Goal: Information Seeking & Learning: Find specific fact

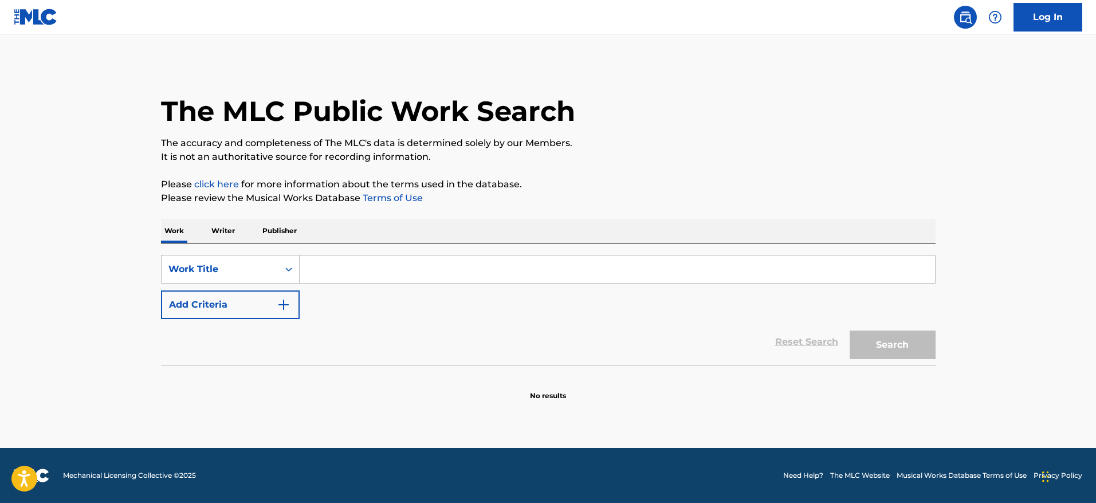
click at [236, 231] on p "Writer" at bounding box center [223, 231] width 30 height 24
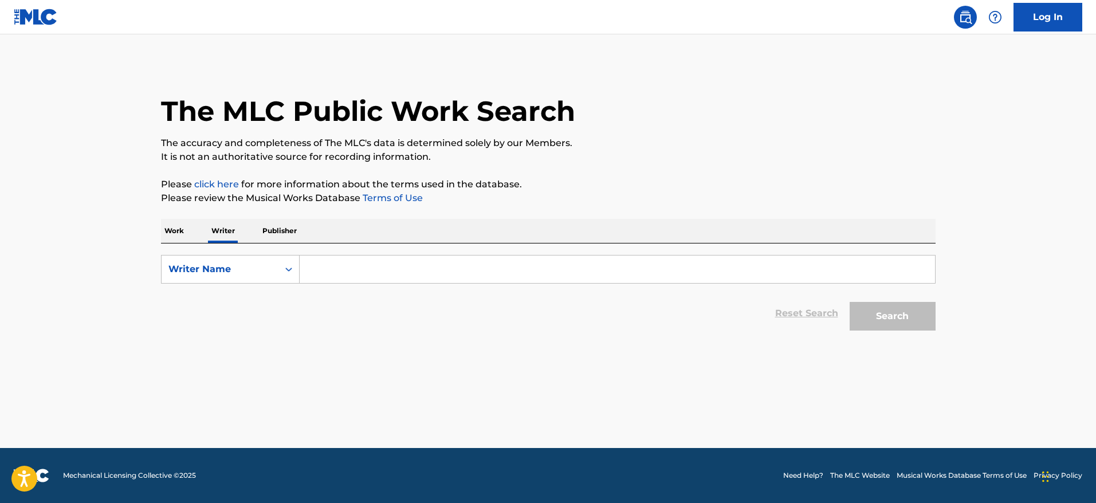
click at [371, 259] on input "Search Form" at bounding box center [618, 270] width 636 height 28
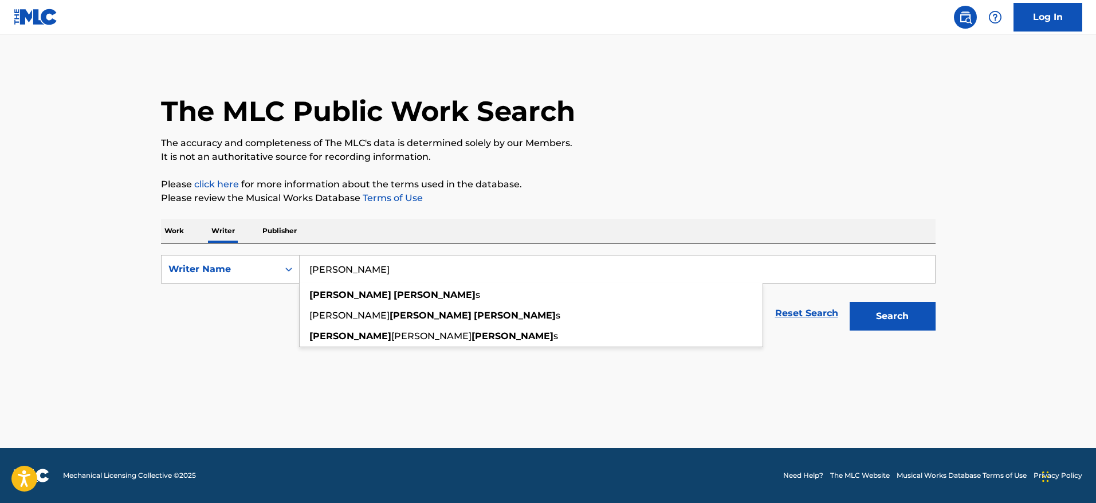
type input "[PERSON_NAME]"
click at [850, 302] on button "Search" at bounding box center [893, 316] width 86 height 29
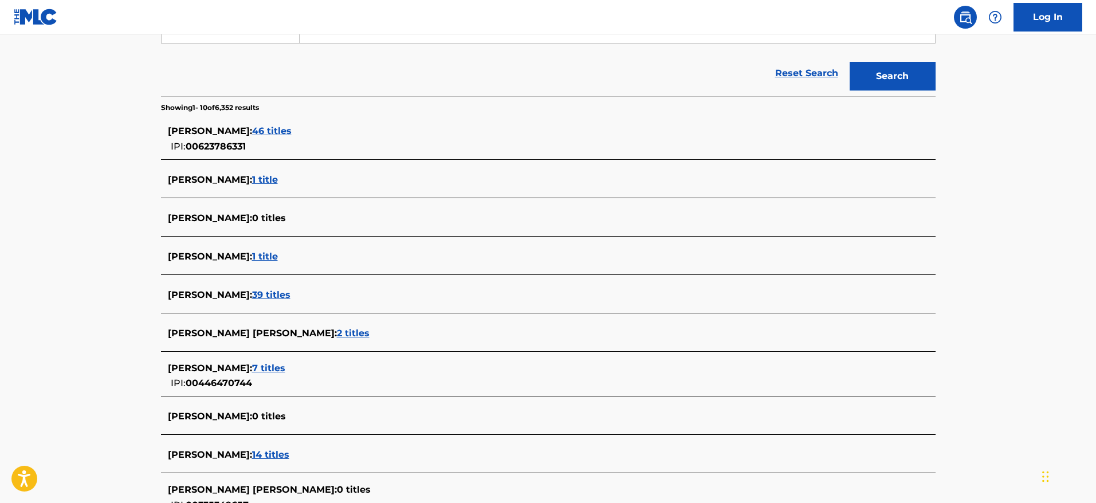
scroll to position [241, 0]
drag, startPoint x: 268, startPoint y: 124, endPoint x: 89, endPoint y: 173, distance: 184.9
click at [89, 173] on main "The MLC Public Work Search The accuracy and completeness of The MLC's data is d…" at bounding box center [548, 187] width 1096 height 789
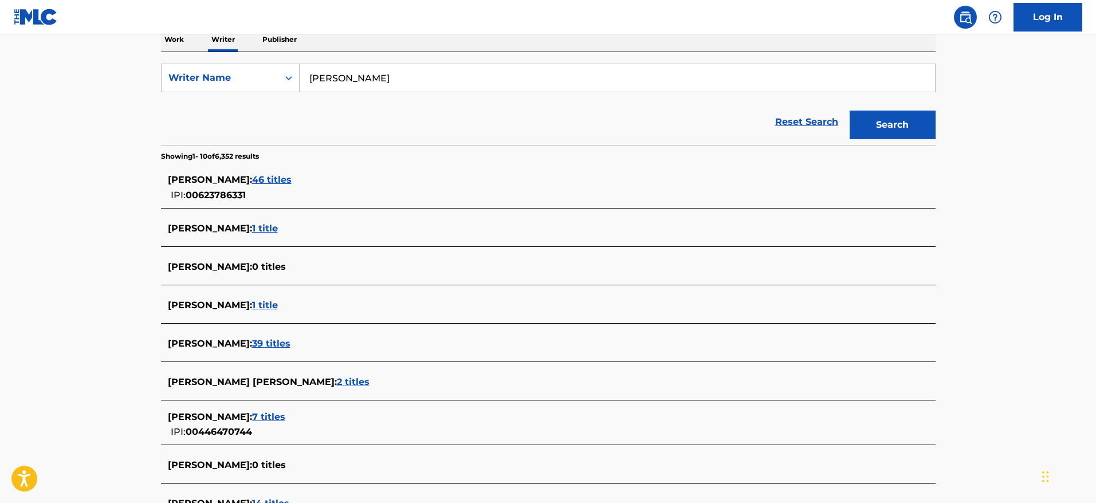
scroll to position [189, 0]
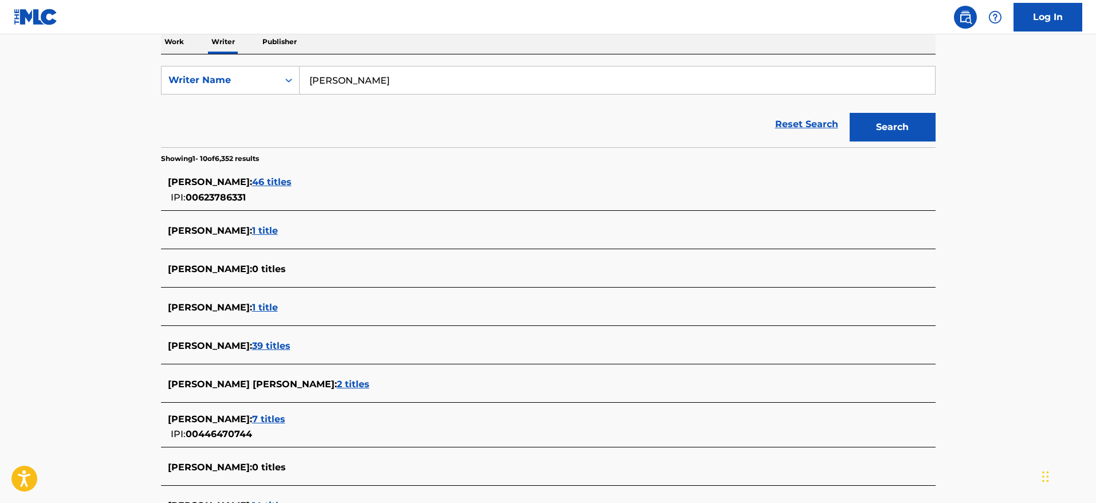
click at [260, 177] on span "46 titles" at bounding box center [272, 182] width 40 height 11
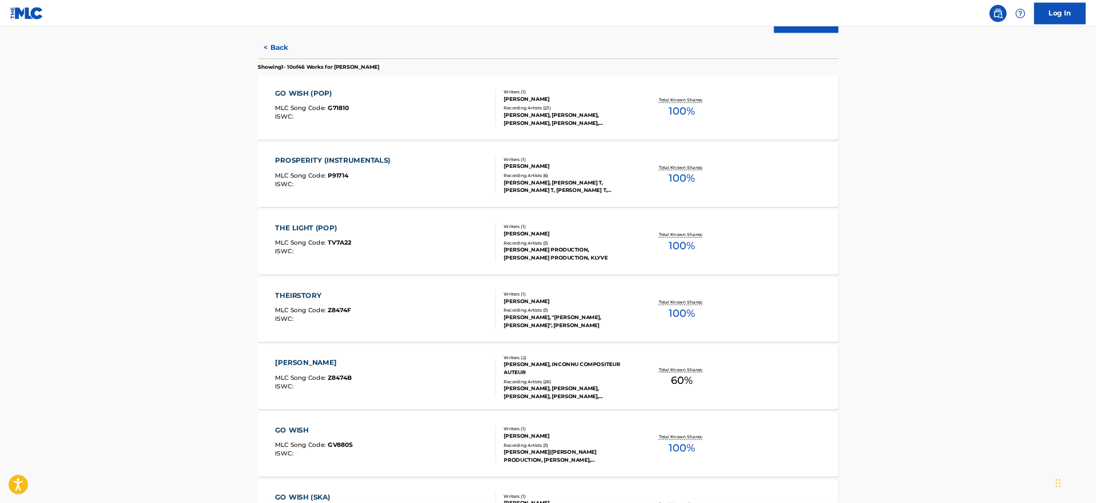
scroll to position [288, 0]
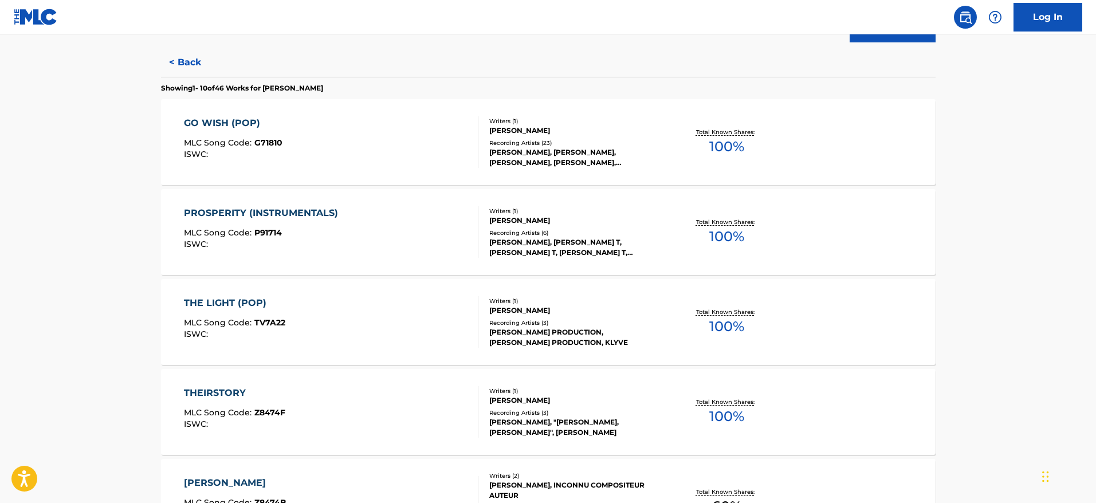
drag, startPoint x: 1048, startPoint y: 3, endPoint x: 146, endPoint y: 239, distance: 931.7
click at [146, 239] on main "The MLC Public Work Search The accuracy and completeness of The MLC's data is d…" at bounding box center [548, 402] width 1096 height 1313
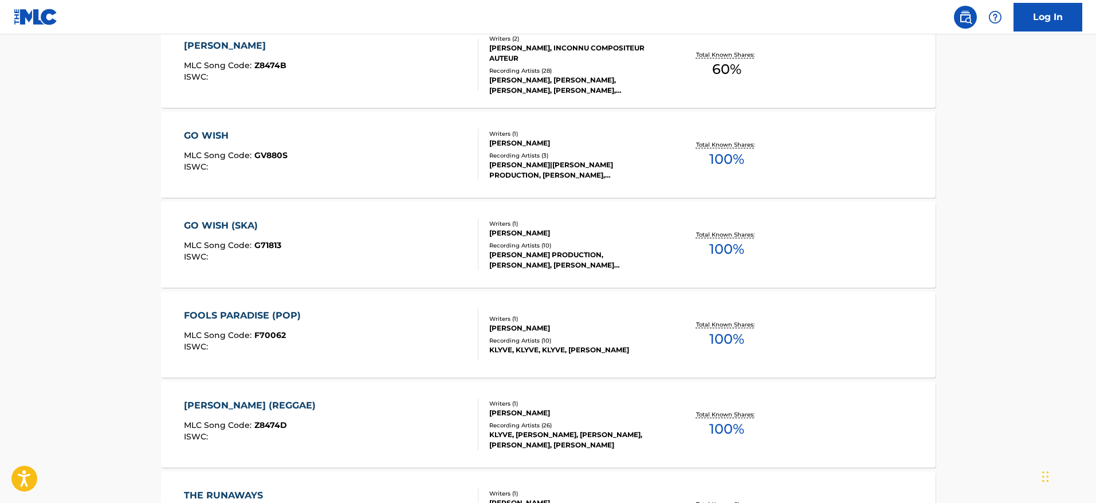
scroll to position [900, 0]
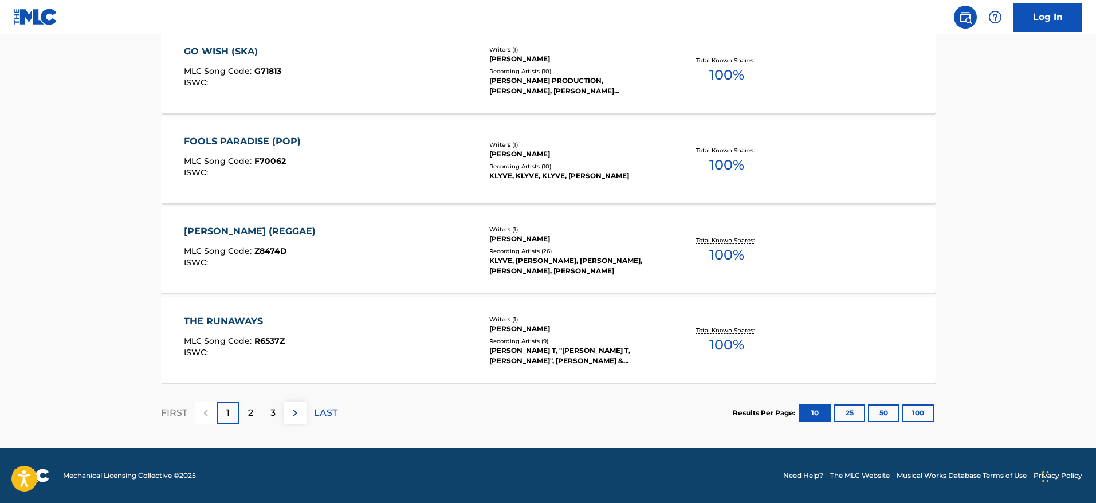
click at [914, 409] on button "100" at bounding box center [919, 413] width 32 height 17
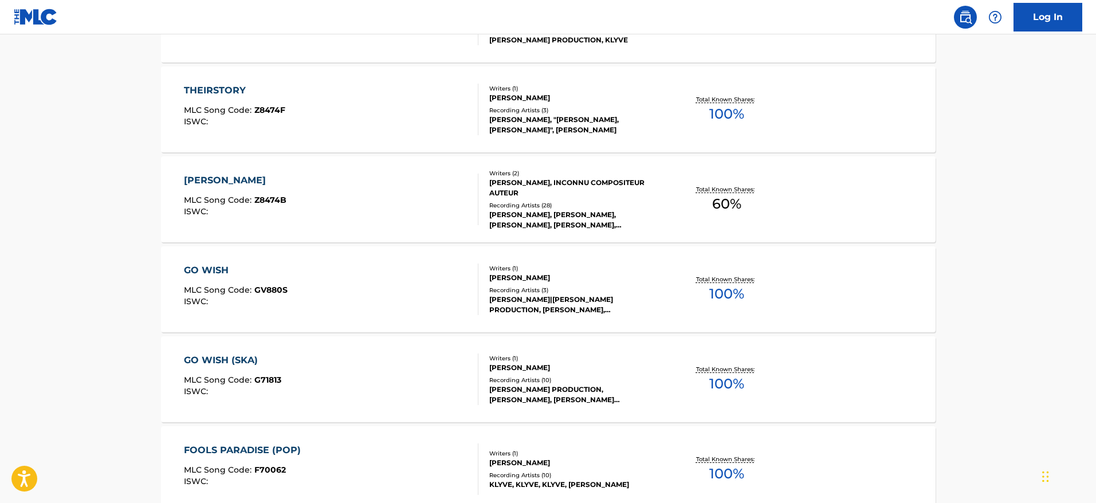
scroll to position [0, 0]
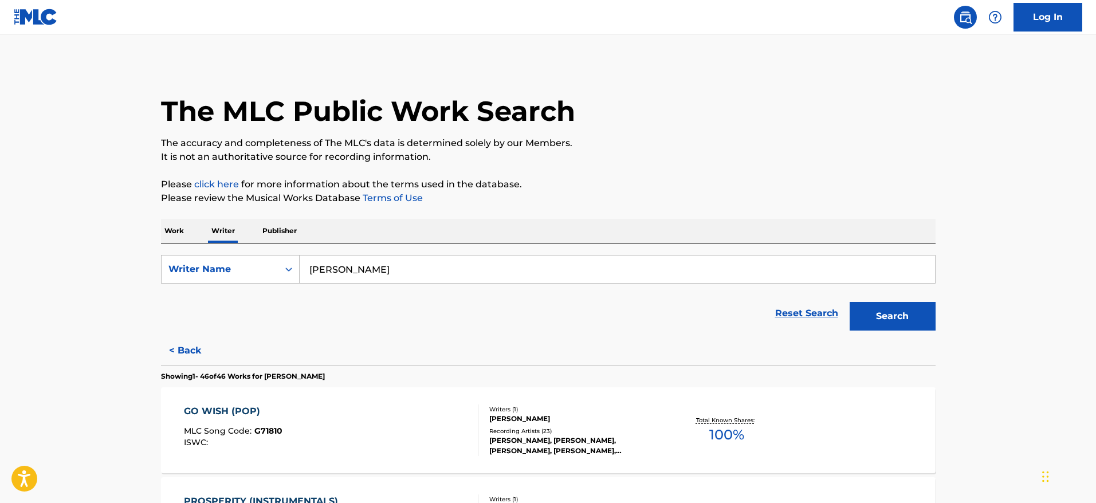
click at [171, 340] on button "< Back" at bounding box center [195, 350] width 69 height 29
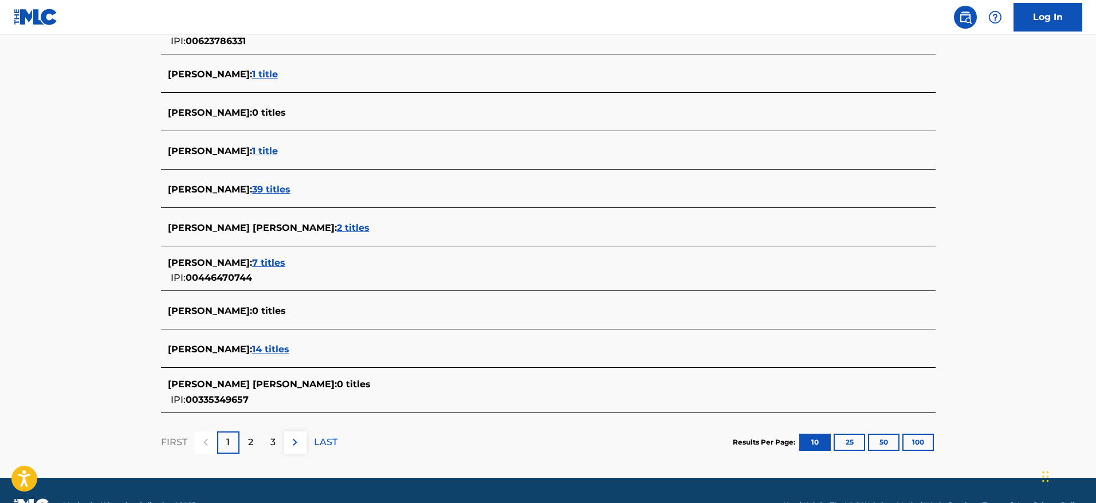
scroll to position [347, 0]
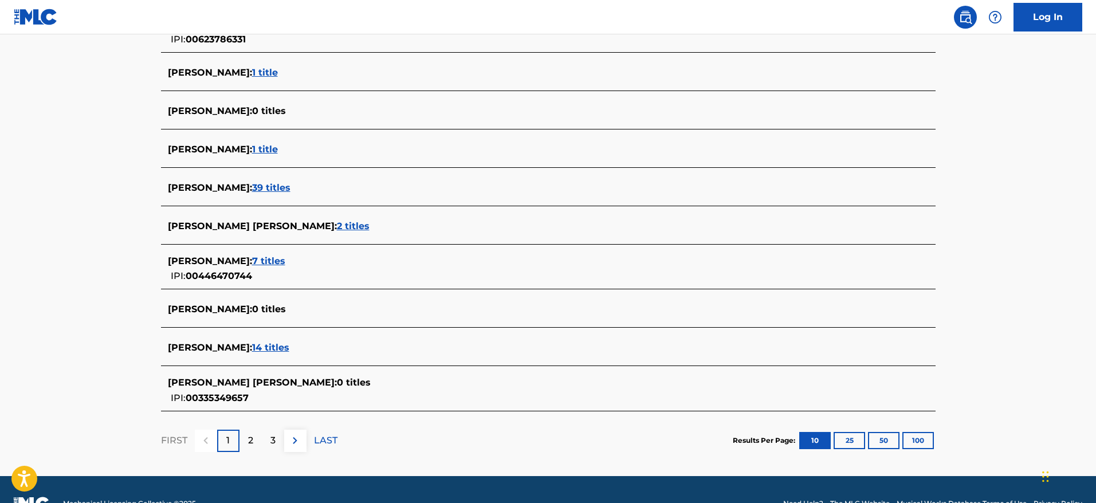
click at [931, 434] on button "100" at bounding box center [919, 440] width 32 height 17
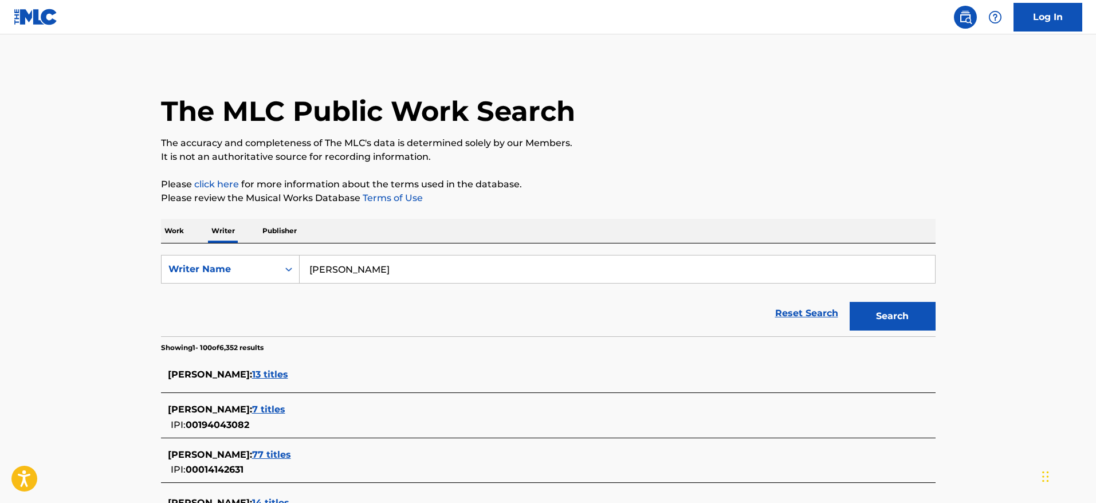
drag, startPoint x: 1096, startPoint y: 54, endPoint x: 1100, endPoint y: 73, distance: 18.8
click at [1096, 73] on html "Accessibility Screen-Reader Guide, Feedback, and Issue Reporting | New window L…" at bounding box center [548, 251] width 1096 height 503
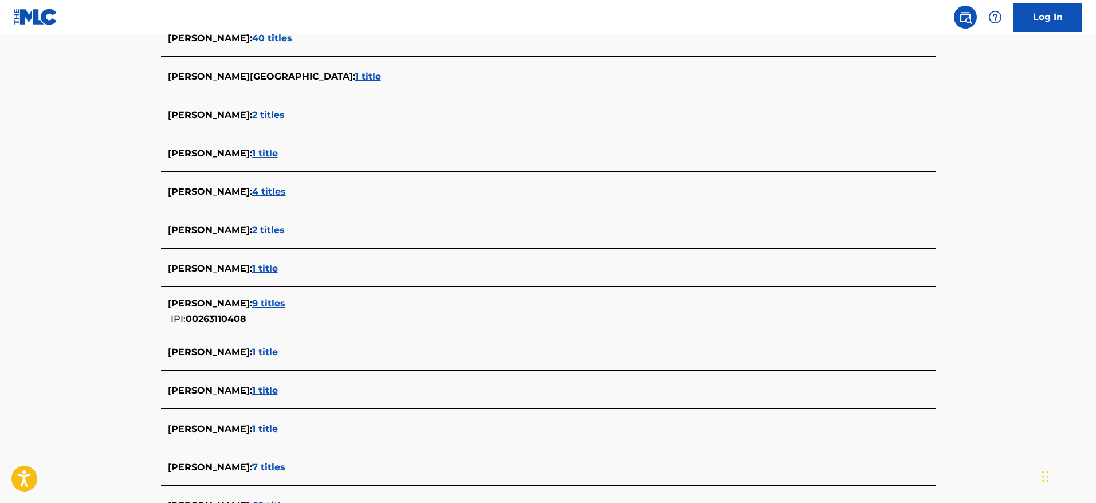
scroll to position [2889, 0]
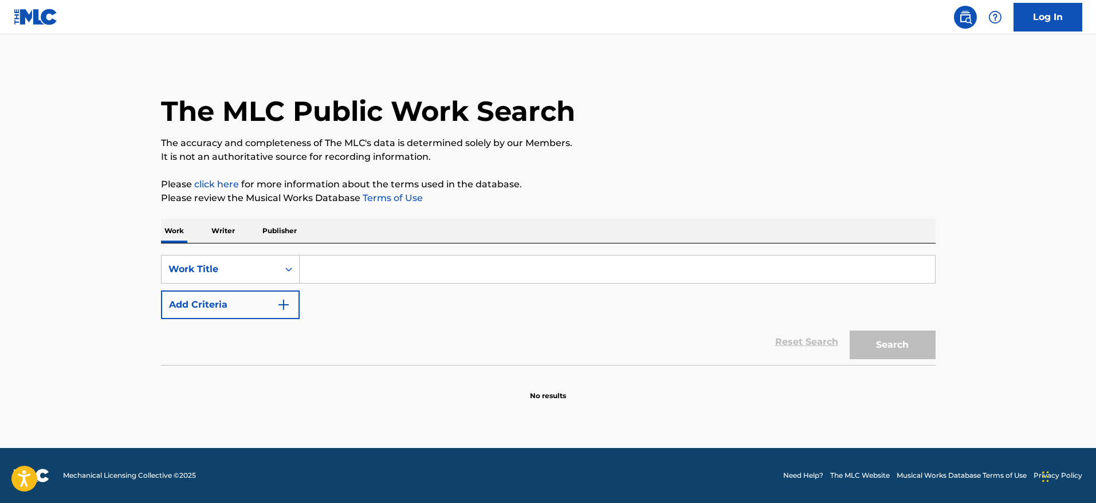
click at [232, 230] on p "Writer" at bounding box center [223, 231] width 30 height 24
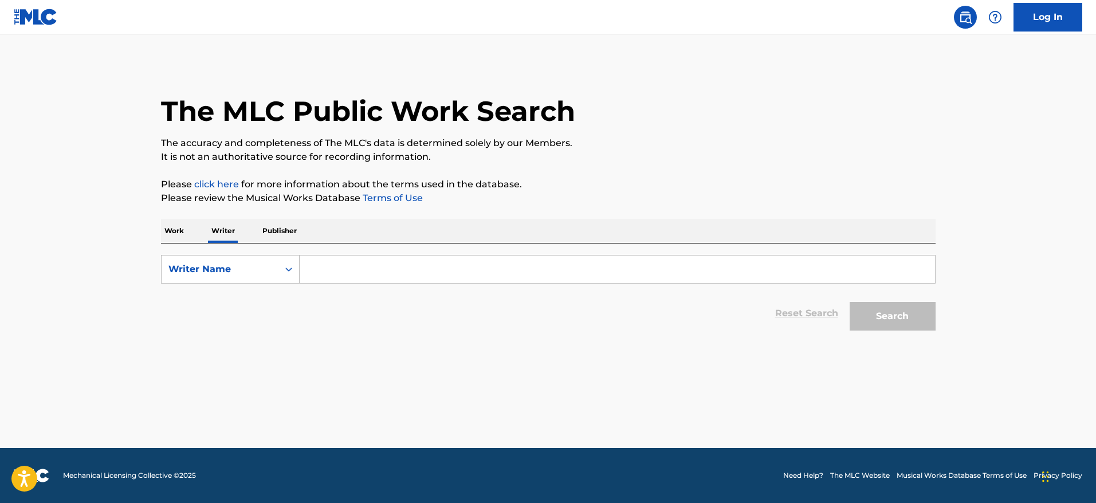
click at [370, 257] on input "Search Form" at bounding box center [618, 270] width 636 height 28
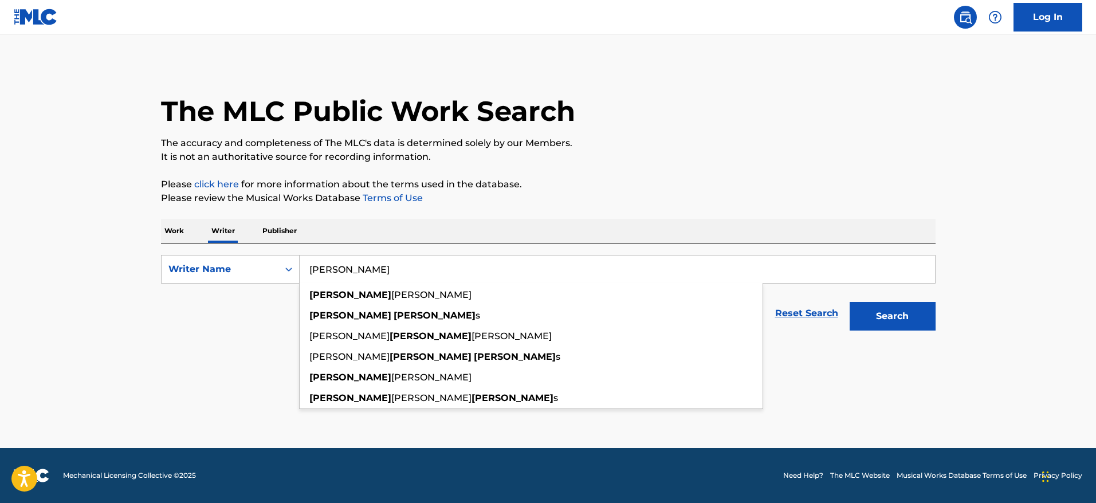
type input "[PERSON_NAME]"
click at [850, 302] on button "Search" at bounding box center [893, 316] width 86 height 29
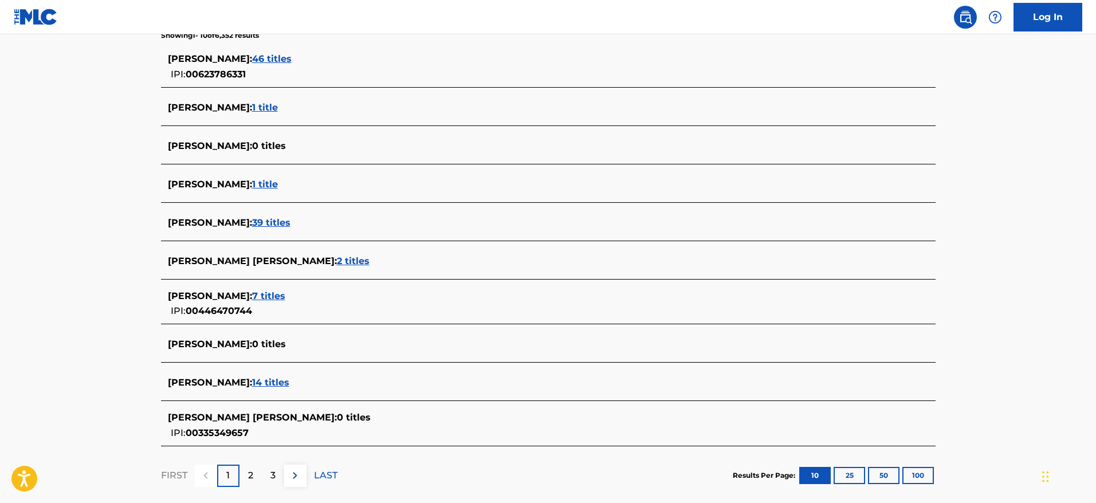
scroll to position [315, 0]
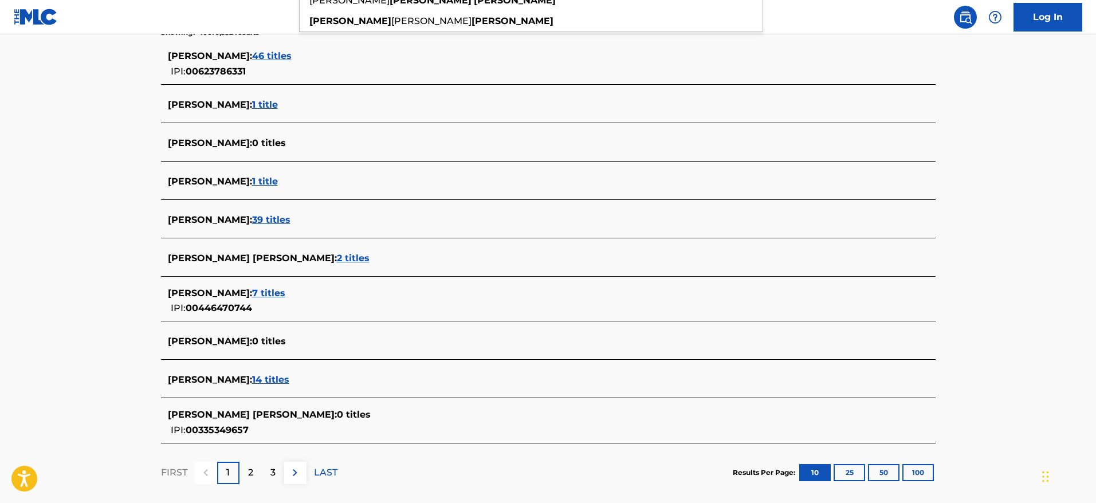
click at [252, 222] on span "39 titles" at bounding box center [271, 219] width 38 height 11
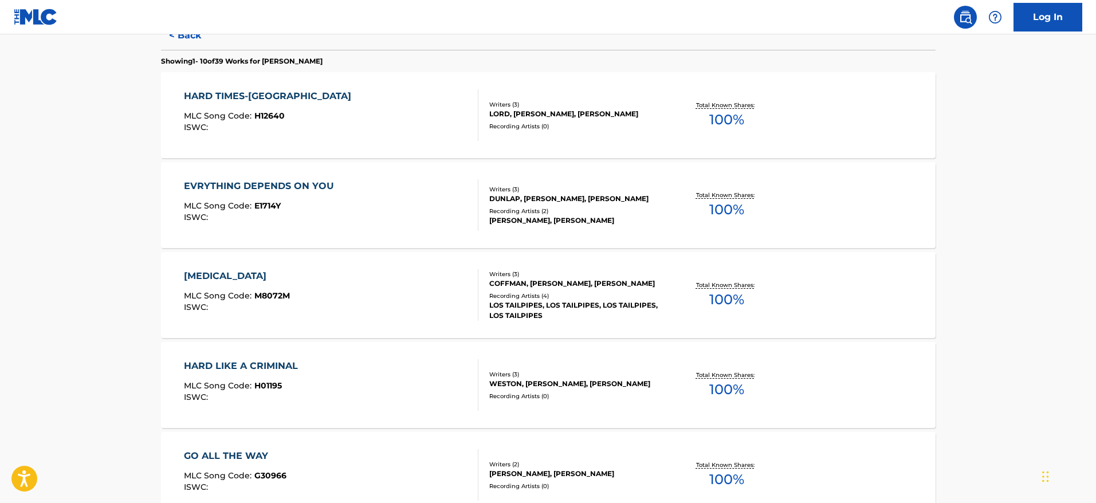
click at [270, 88] on div "HARD TIMES-ROCKY ROAD MLC Song Code : H12640 ISWC : Writers ( 3 ) LORD, ZISKIN,…" at bounding box center [548, 115] width 775 height 86
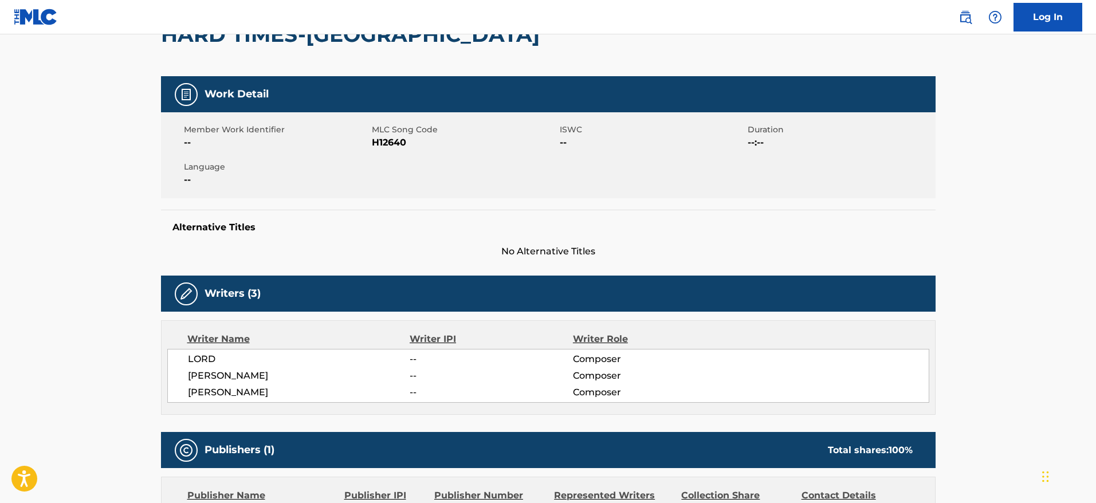
scroll to position [99, 0]
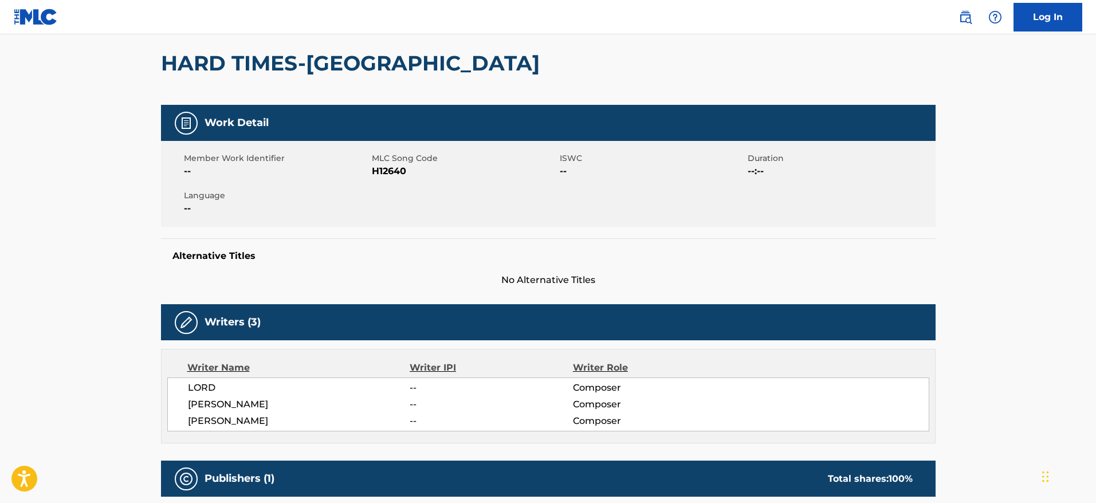
click at [436, 67] on h2 "HARD TIMES-[GEOGRAPHIC_DATA]" at bounding box center [353, 63] width 385 height 26
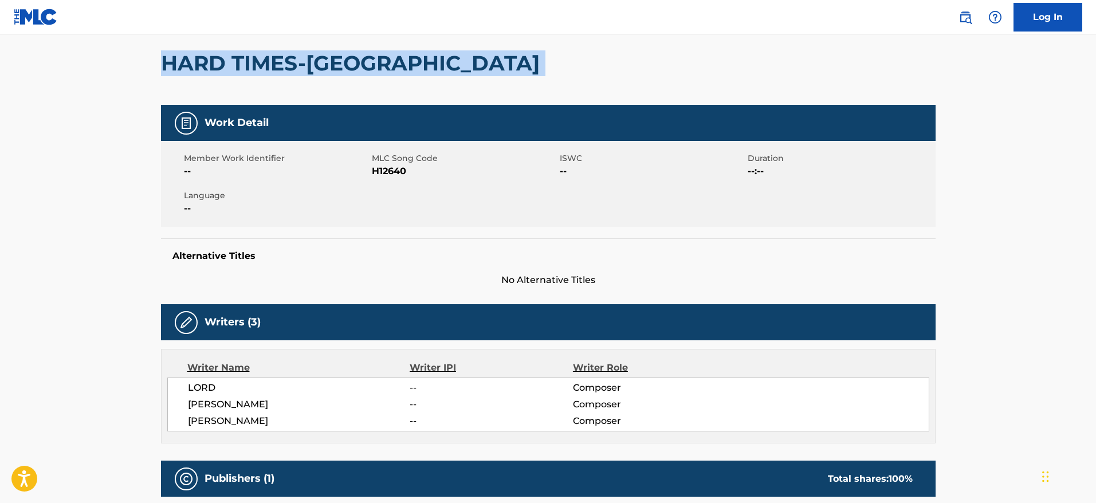
click at [436, 67] on h2 "HARD TIMES-[GEOGRAPHIC_DATA]" at bounding box center [353, 63] width 385 height 26
copy div "HARD TIMES-[GEOGRAPHIC_DATA]"
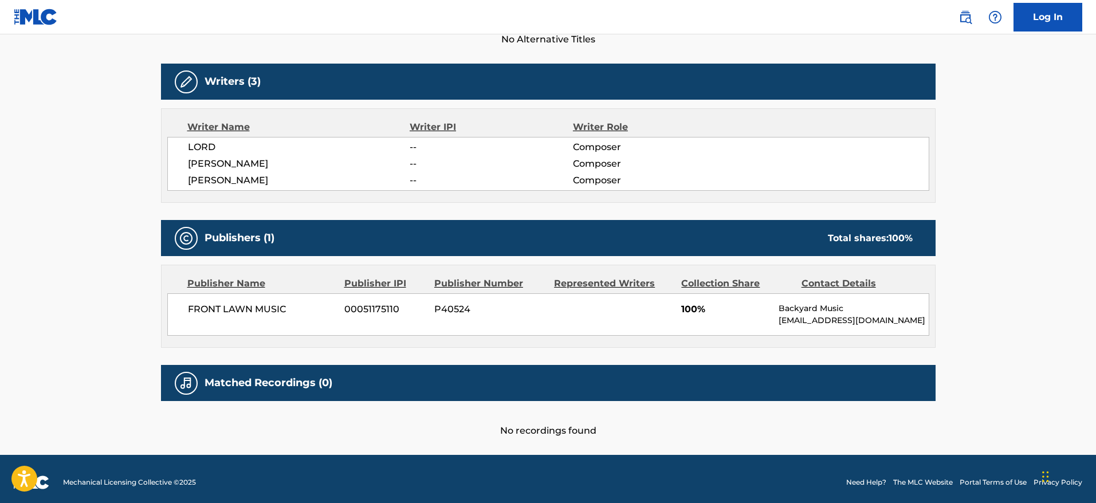
scroll to position [347, 0]
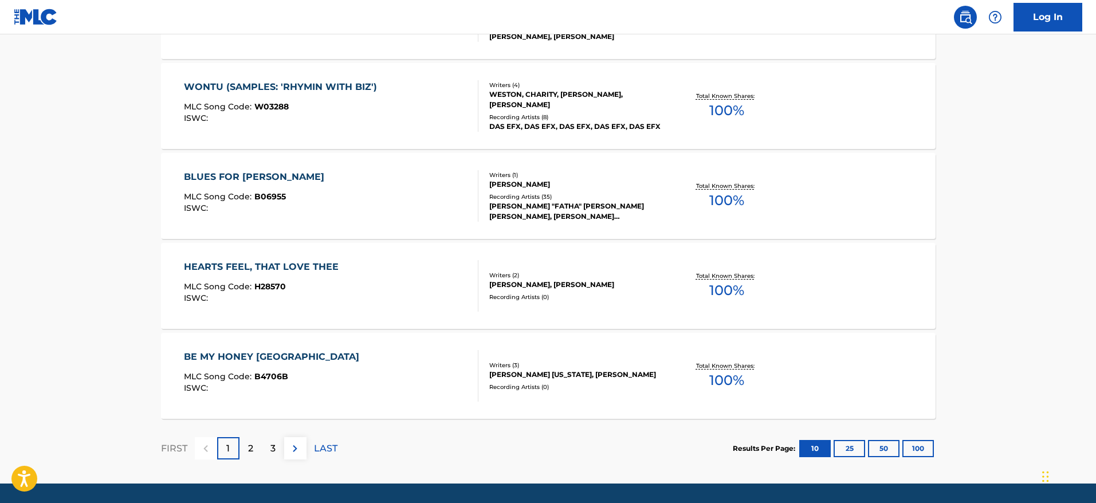
scroll to position [896, 0]
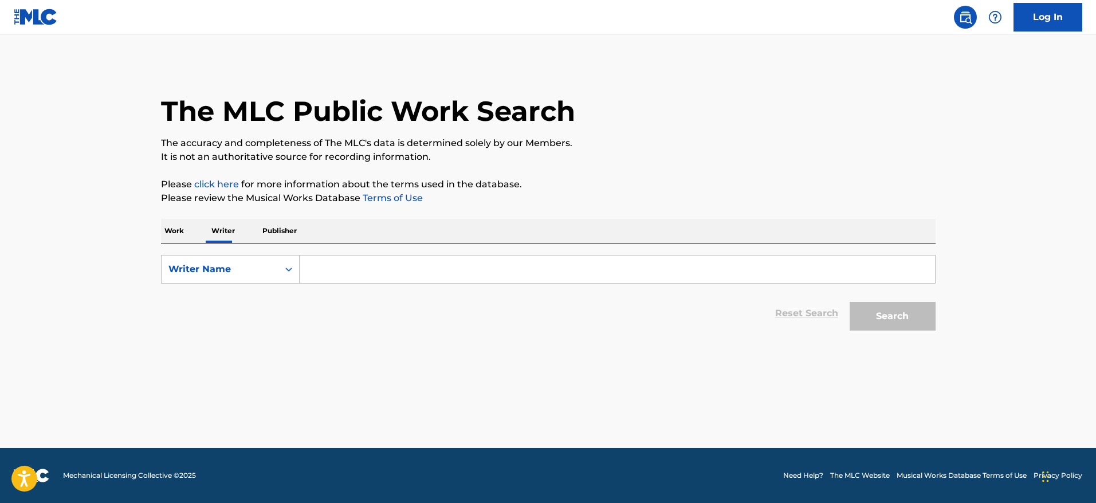
click at [365, 258] on input "Search Form" at bounding box center [618, 270] width 636 height 28
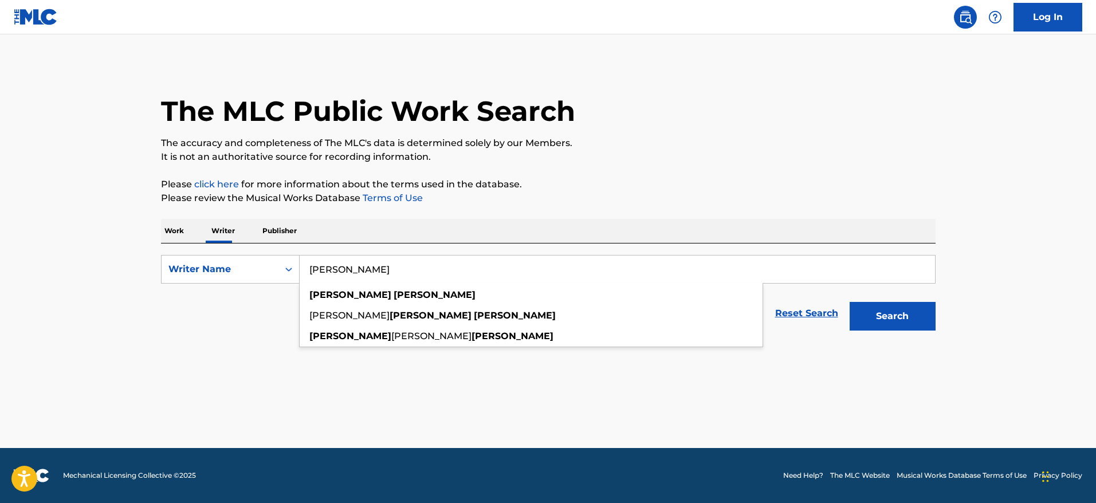
type input "[PERSON_NAME]"
click at [850, 302] on button "Search" at bounding box center [893, 316] width 86 height 29
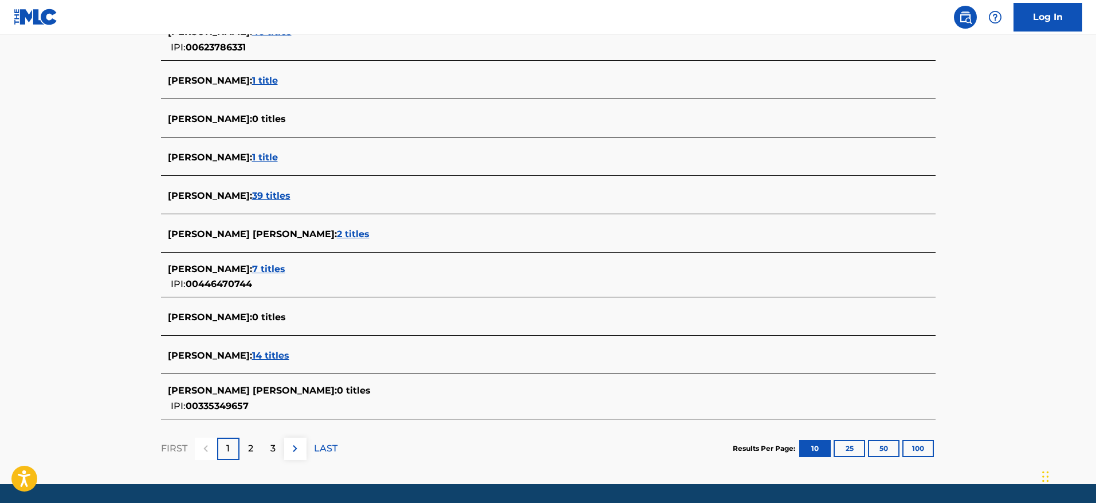
scroll to position [343, 0]
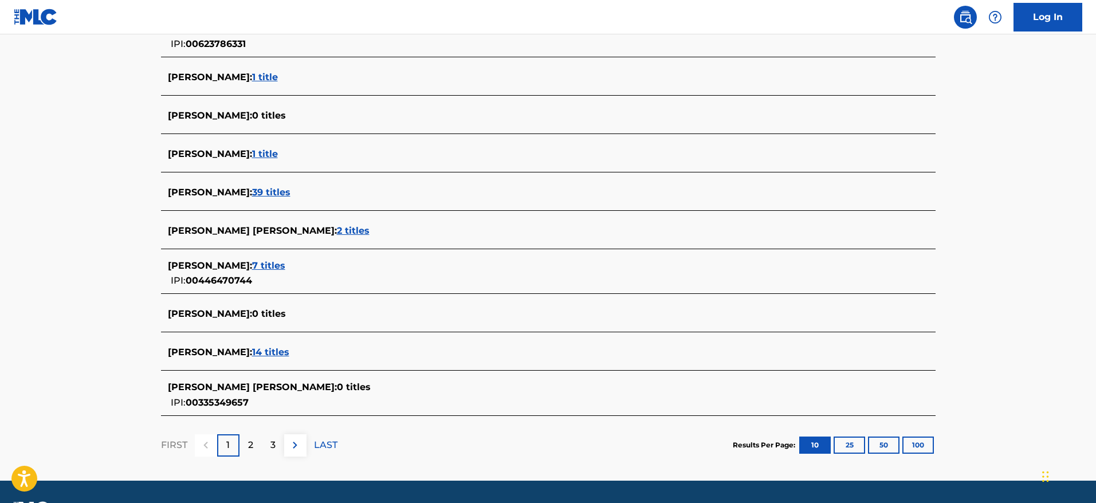
click at [285, 263] on span "7 titles" at bounding box center [268, 265] width 33 height 11
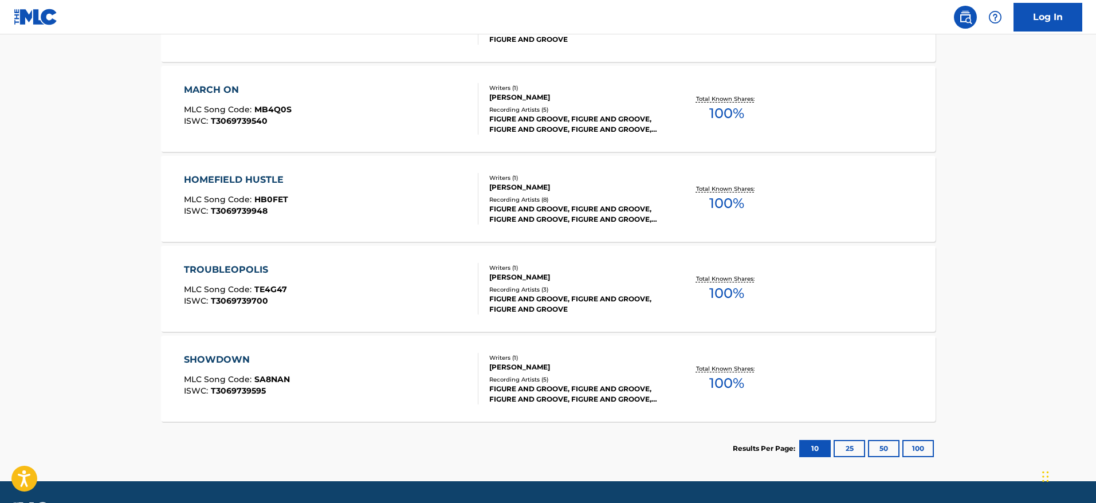
scroll to position [625, 0]
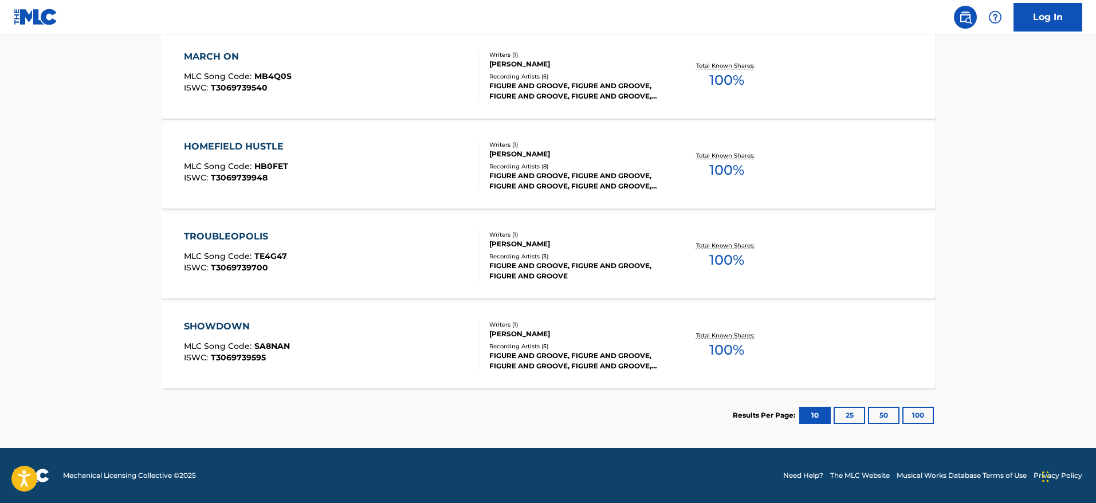
click at [849, 418] on button "25" at bounding box center [850, 415] width 32 height 17
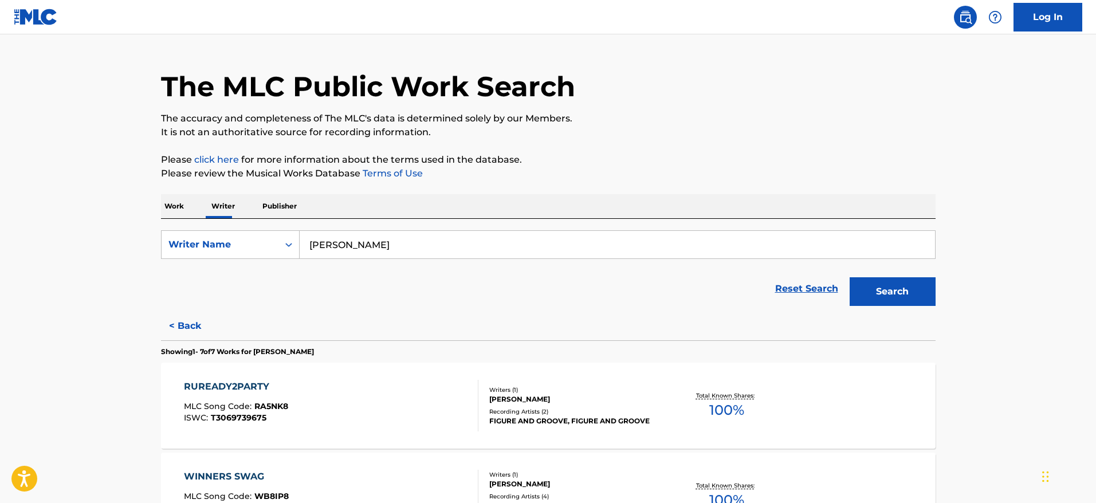
scroll to position [54, 0]
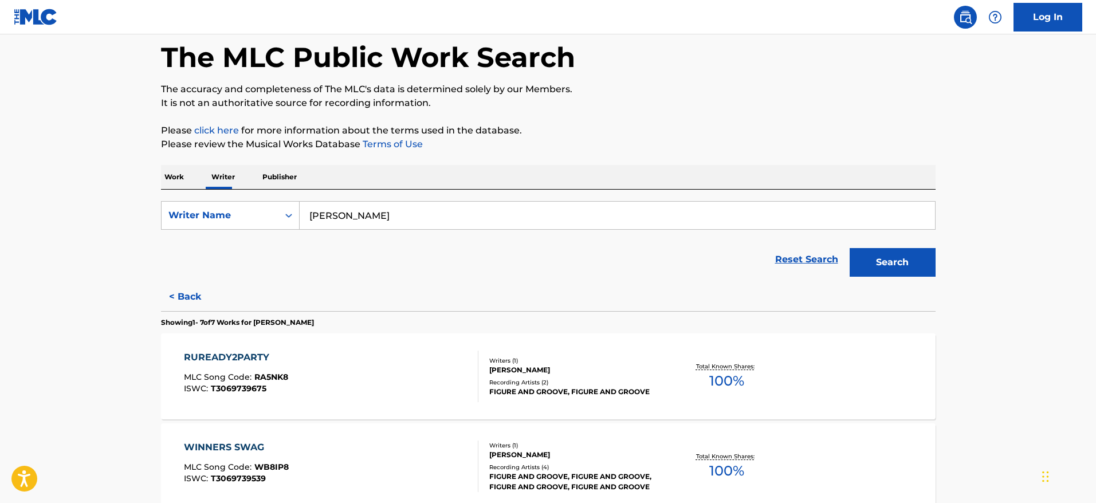
click at [187, 299] on button "< Back" at bounding box center [195, 297] width 69 height 29
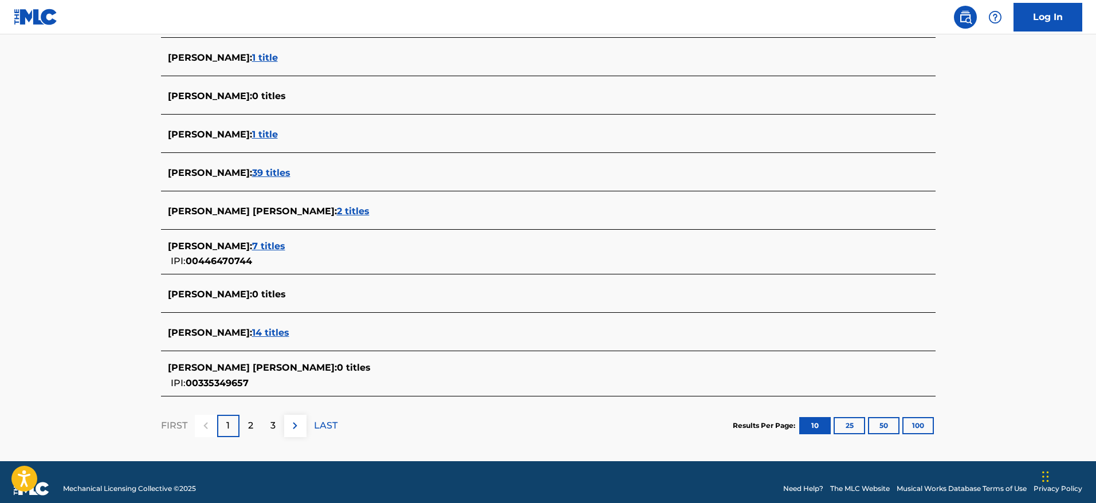
scroll to position [363, 0]
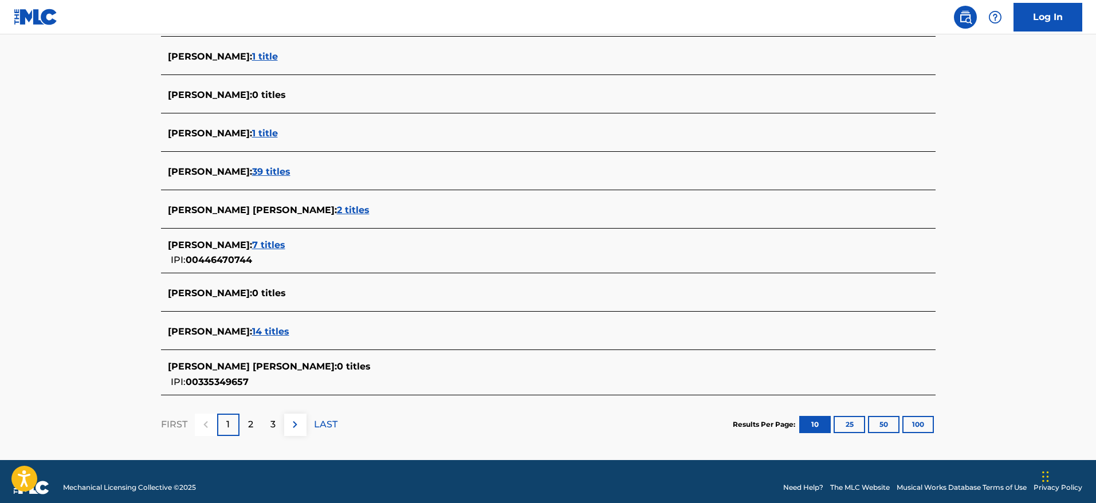
click at [252, 331] on span "14 titles" at bounding box center [270, 331] width 37 height 11
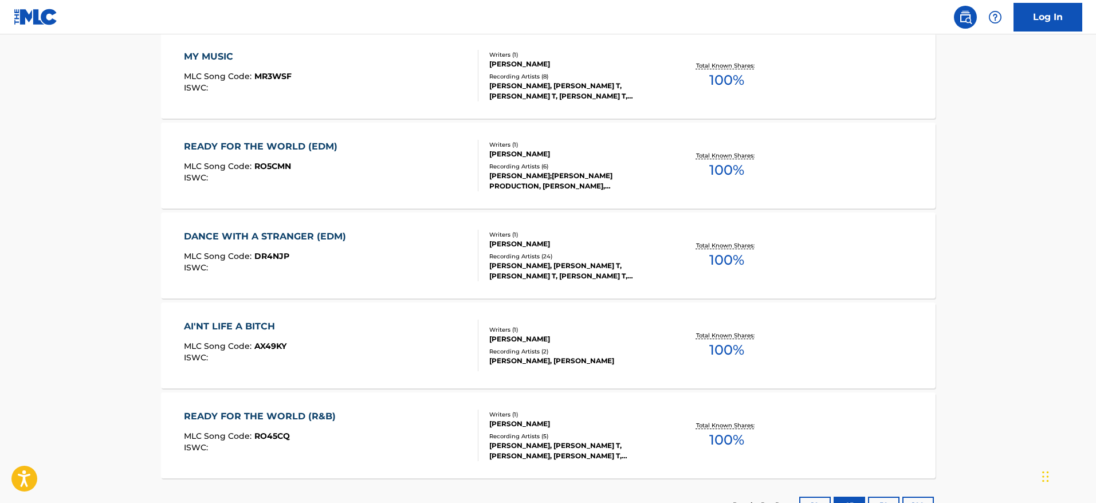
scroll to position [1254, 0]
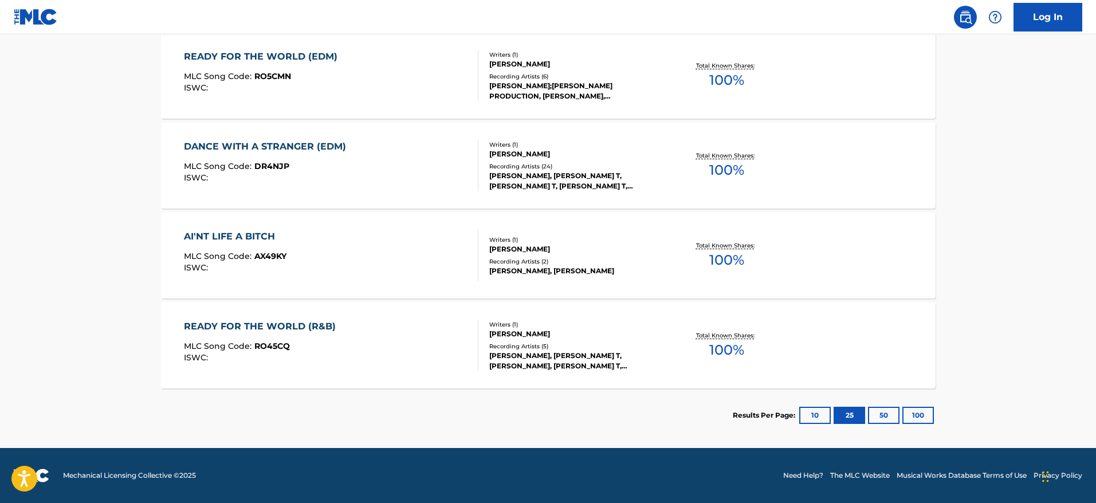
click at [926, 410] on button "100" at bounding box center [919, 415] width 32 height 17
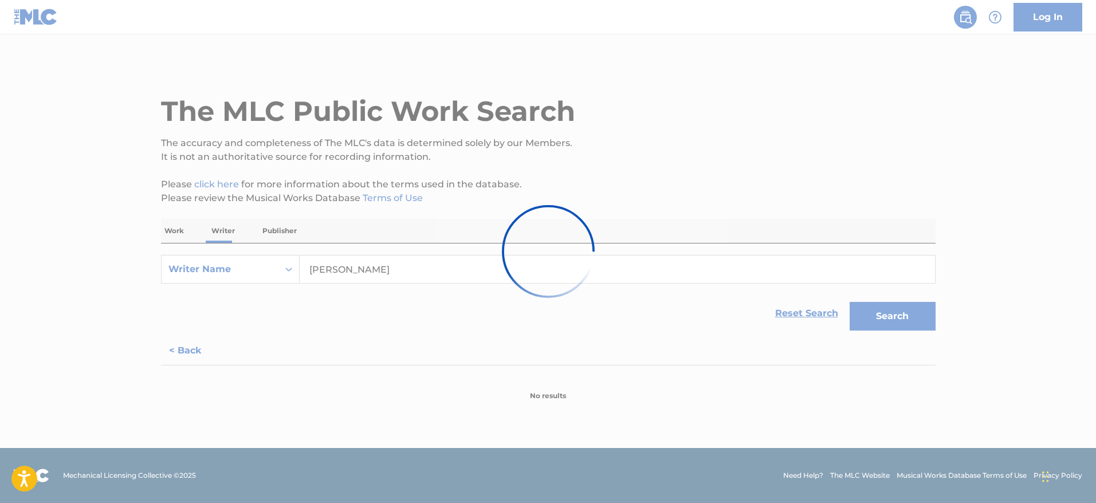
scroll to position [0, 0]
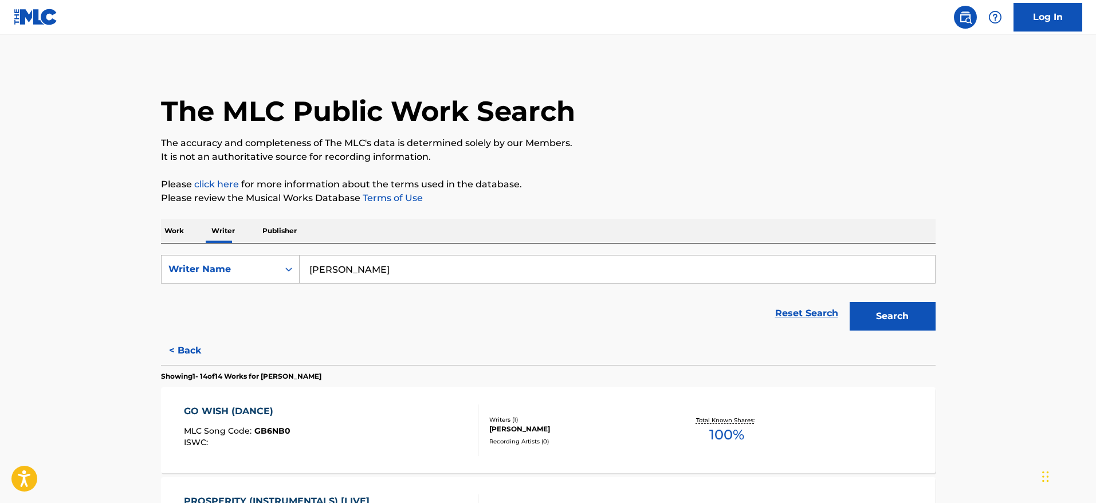
click at [193, 346] on button "< Back" at bounding box center [195, 350] width 69 height 29
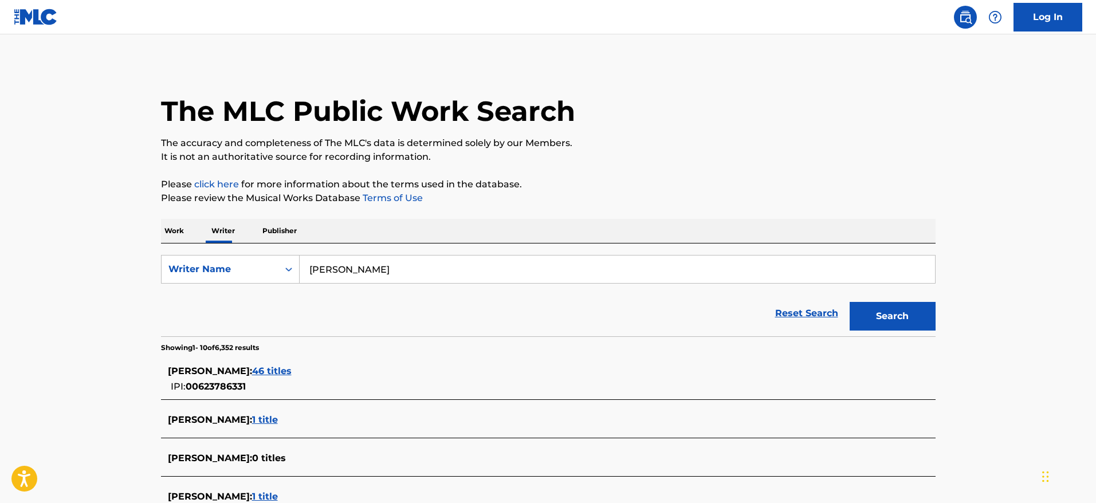
scroll to position [356, 0]
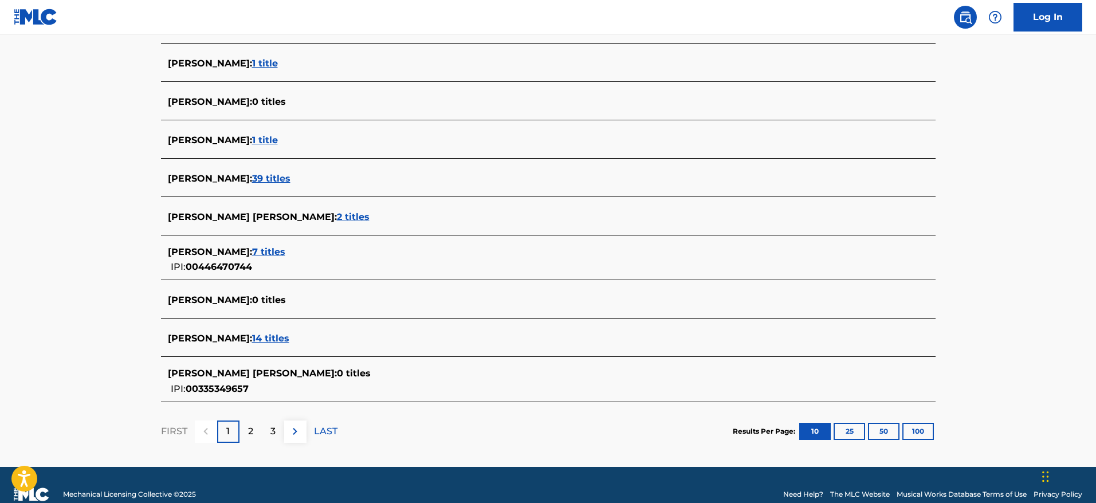
click at [906, 436] on button "100" at bounding box center [919, 431] width 32 height 17
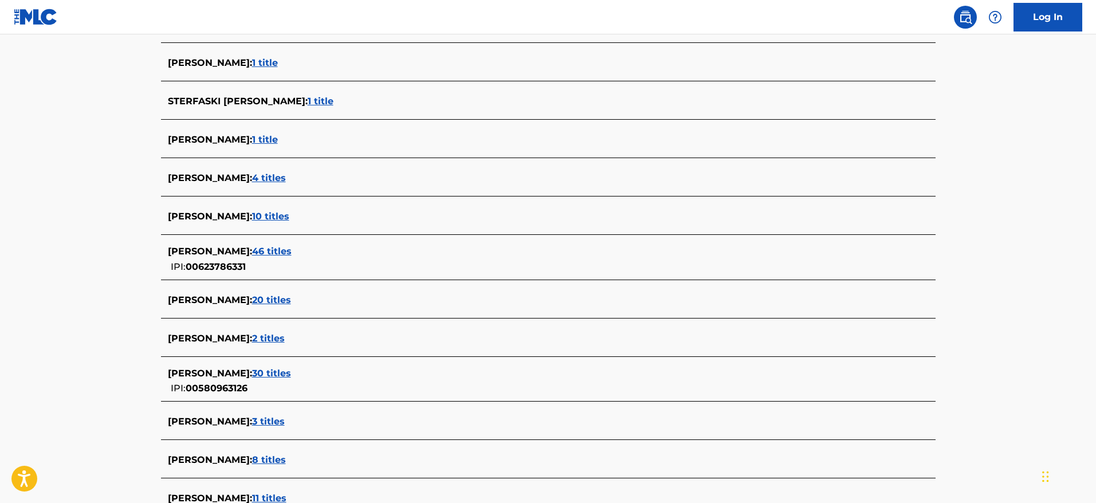
scroll to position [3904, 0]
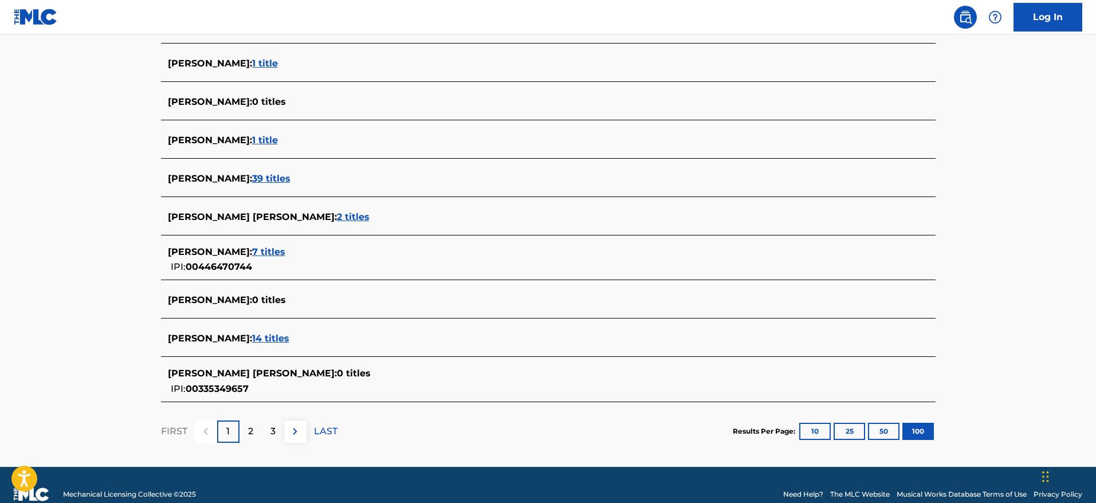
click at [244, 434] on div "2" at bounding box center [251, 432] width 22 height 22
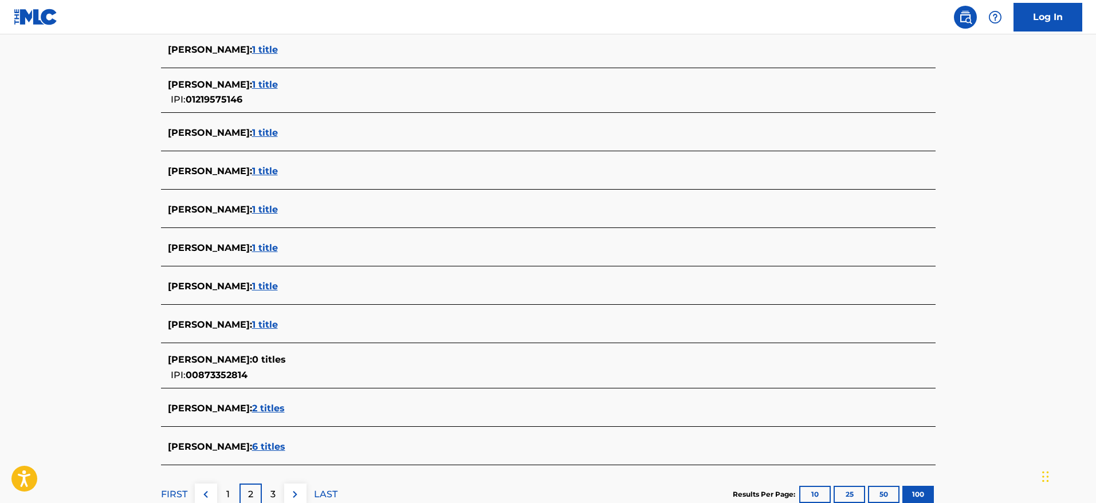
scroll to position [3925, 0]
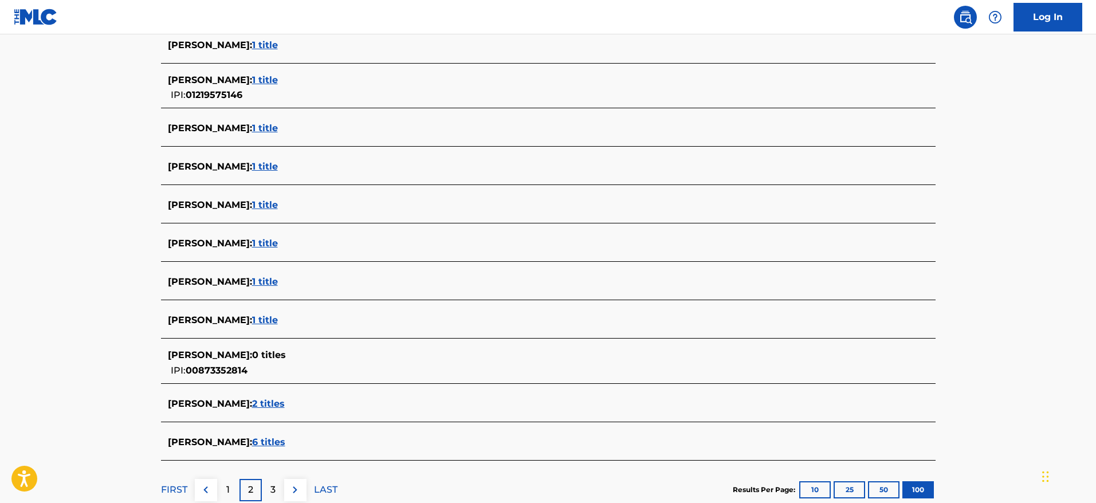
click at [276, 489] on div "3" at bounding box center [273, 490] width 22 height 22
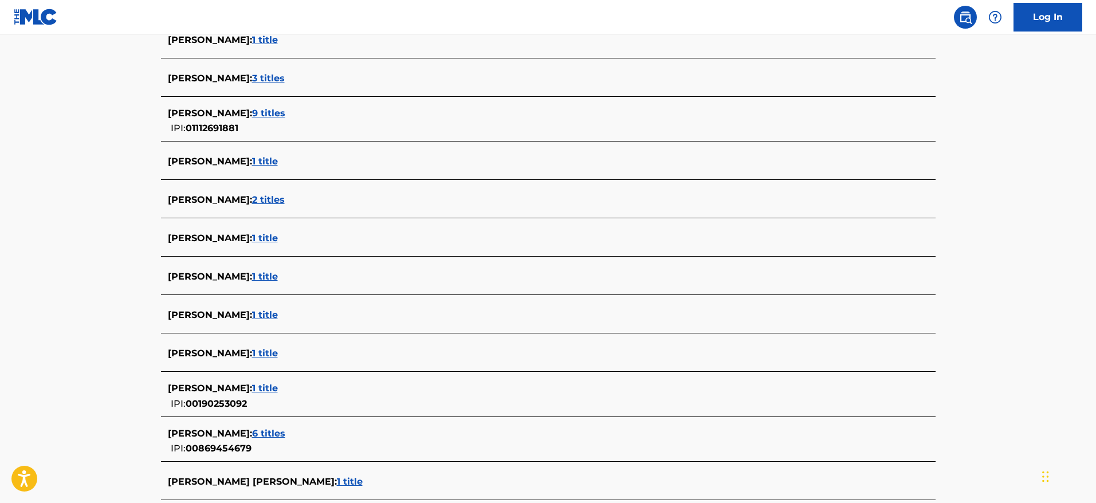
scroll to position [4068, 0]
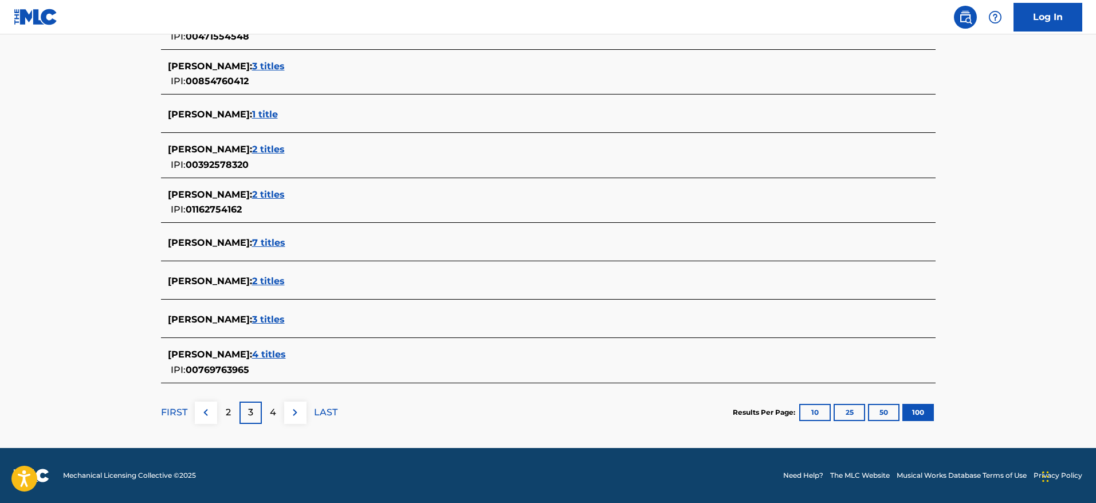
click at [281, 417] on div "4" at bounding box center [273, 413] width 22 height 22
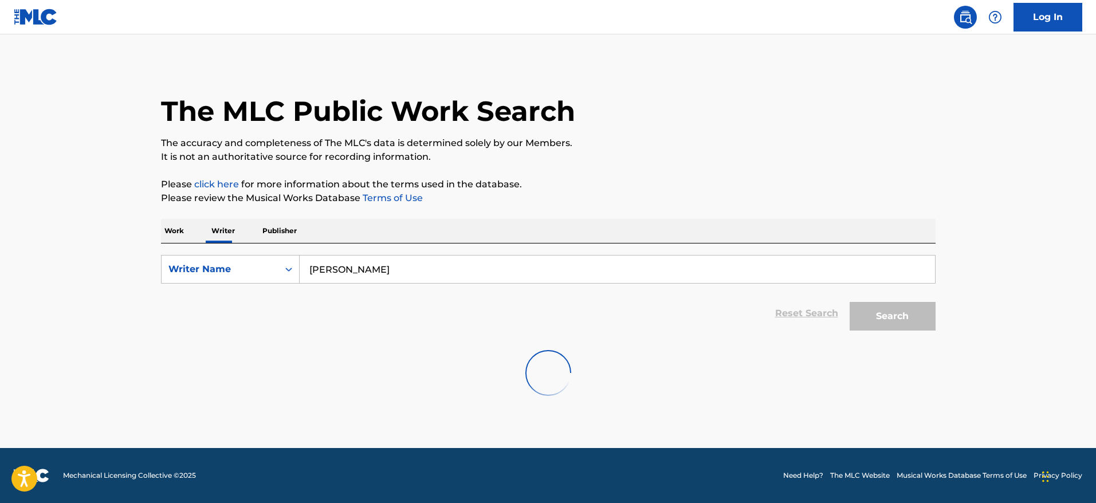
scroll to position [0, 0]
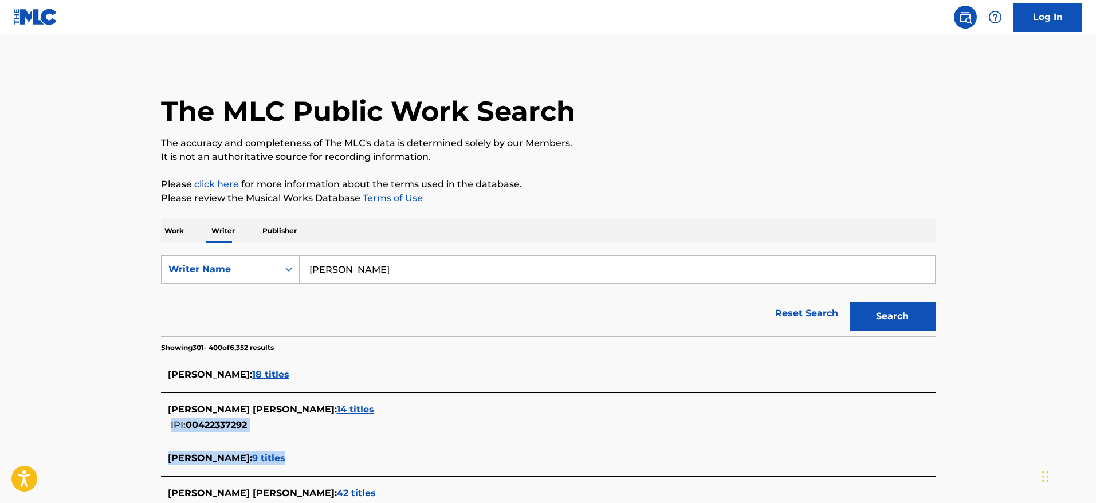
drag, startPoint x: 756, startPoint y: 402, endPoint x: 793, endPoint y: 466, distance: 73.6
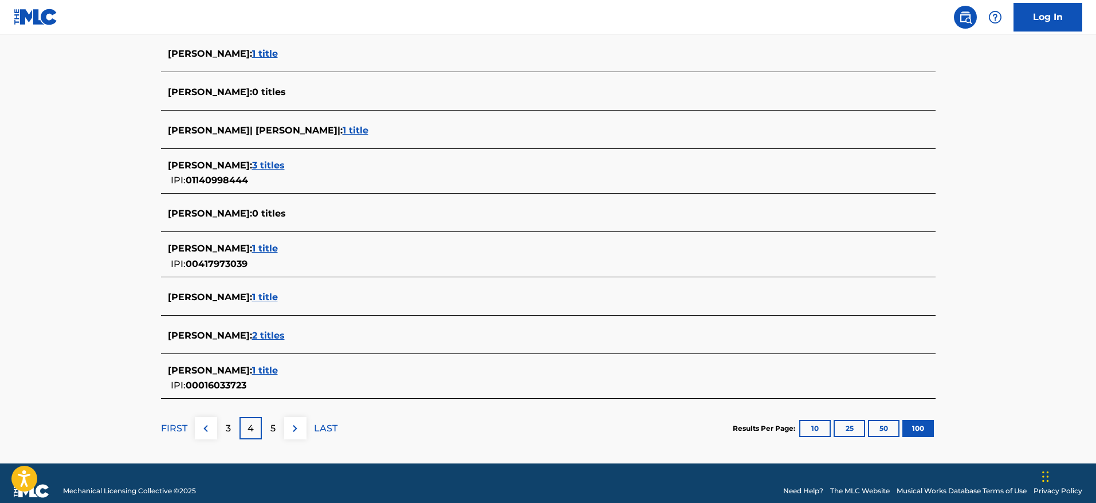
scroll to position [4127, 0]
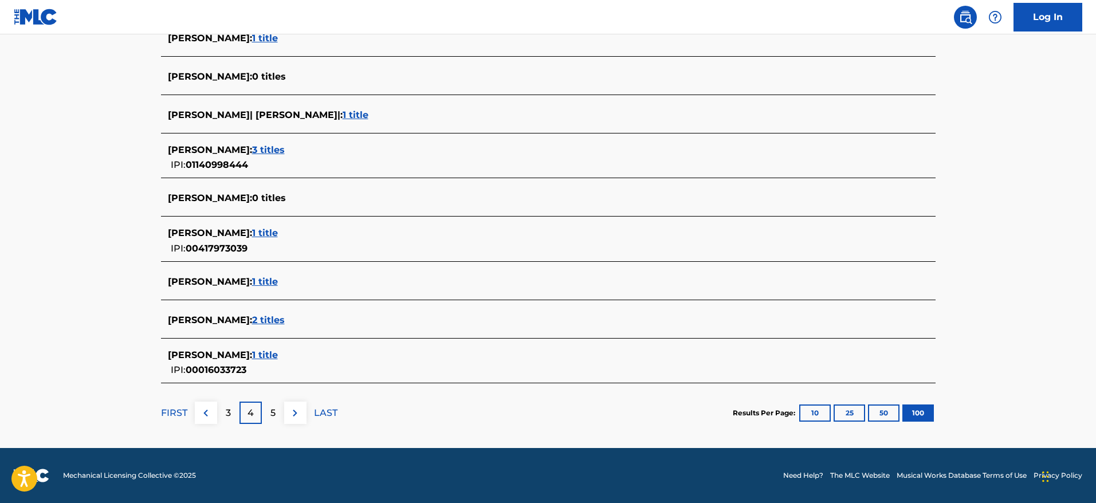
click at [274, 415] on p "5" at bounding box center [272, 413] width 5 height 14
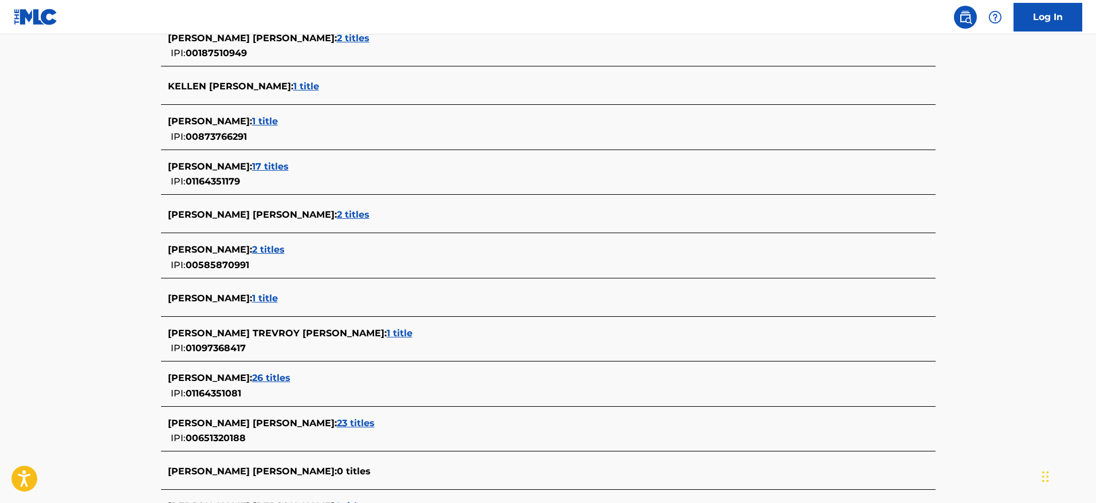
scroll to position [4114, 0]
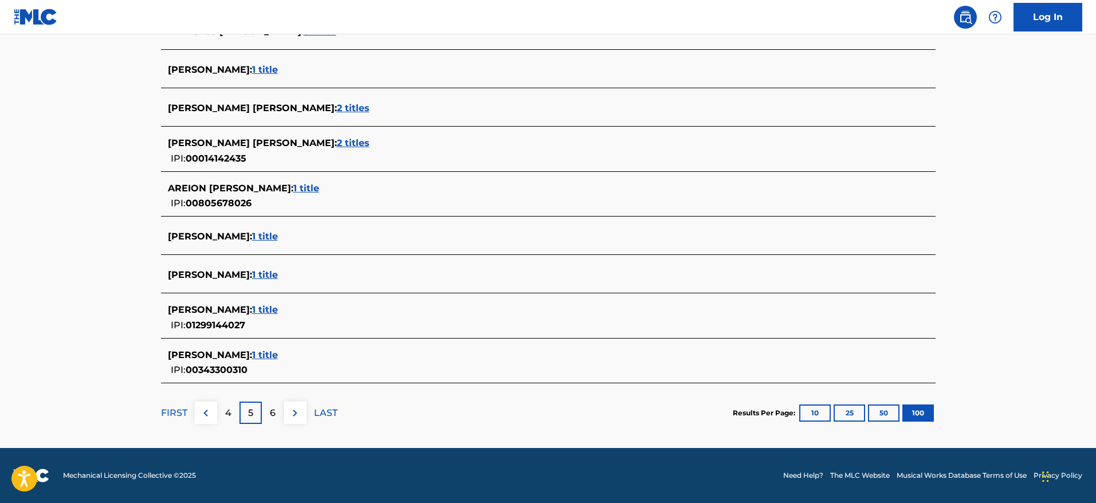
click at [276, 414] on div "6" at bounding box center [273, 413] width 22 height 22
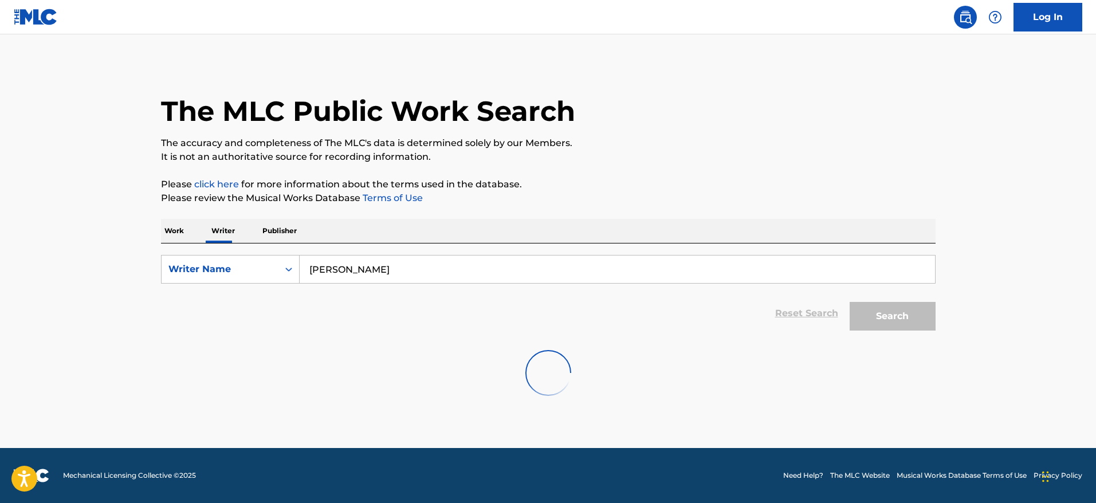
scroll to position [0, 0]
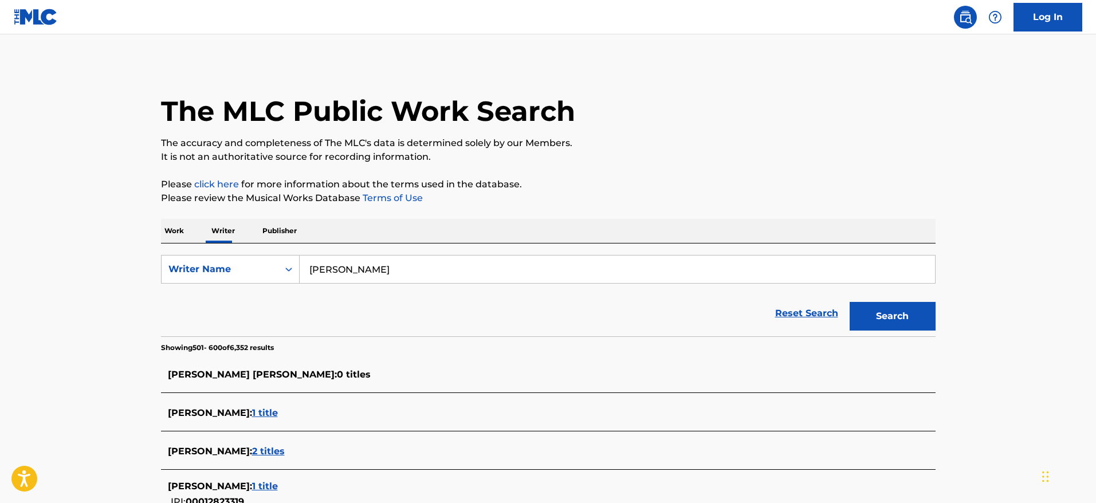
click at [669, 119] on div "The MLC Public Work Search" at bounding box center [548, 105] width 775 height 84
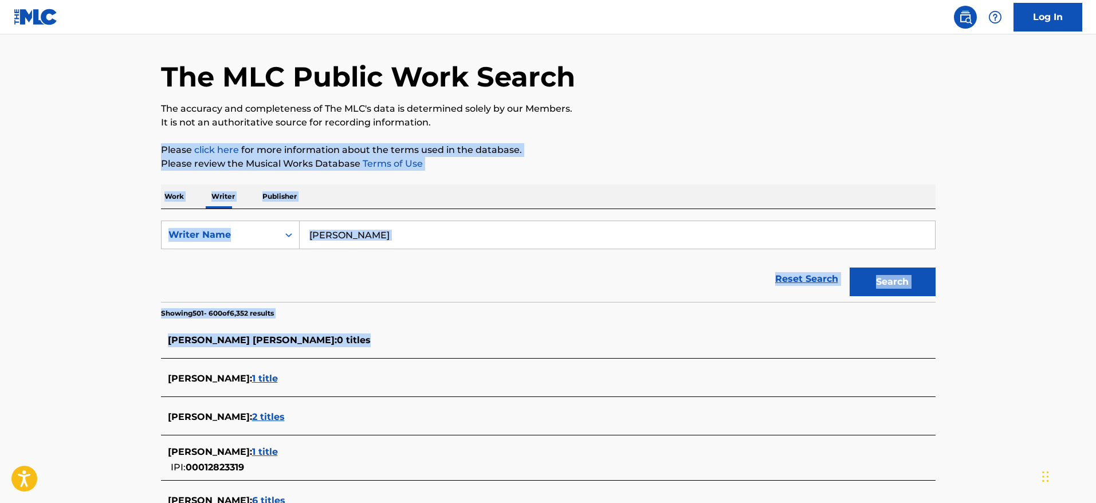
drag, startPoint x: 712, startPoint y: 122, endPoint x: 633, endPoint y: 374, distance: 263.7
click at [622, 159] on p "Please review the Musical Works Database Terms of Use" at bounding box center [548, 164] width 775 height 14
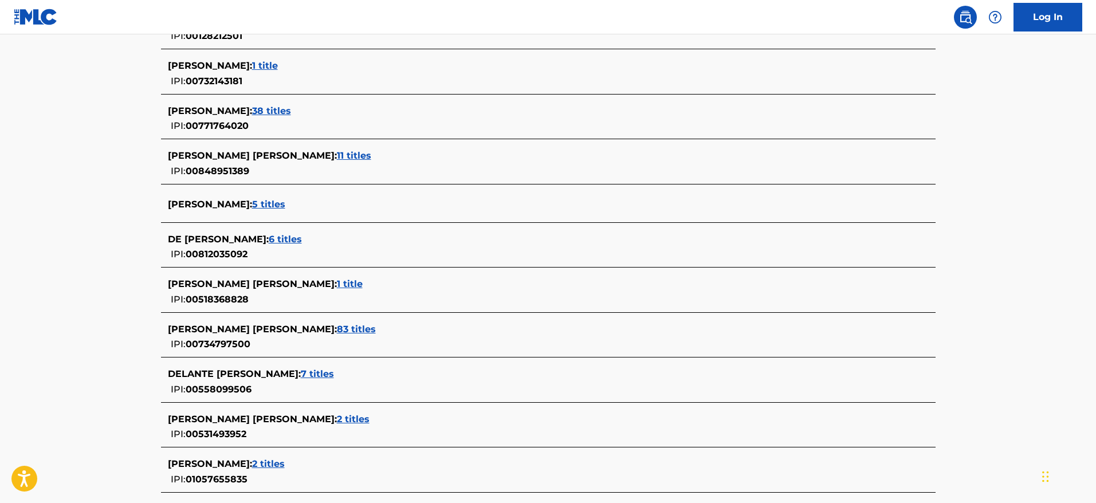
scroll to position [4061, 0]
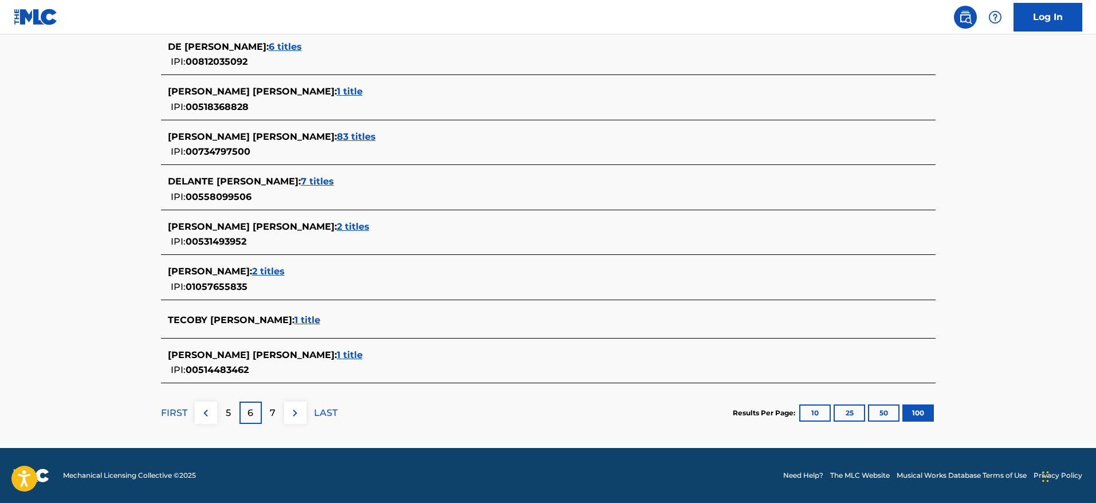
click at [262, 414] on div "7" at bounding box center [273, 413] width 22 height 22
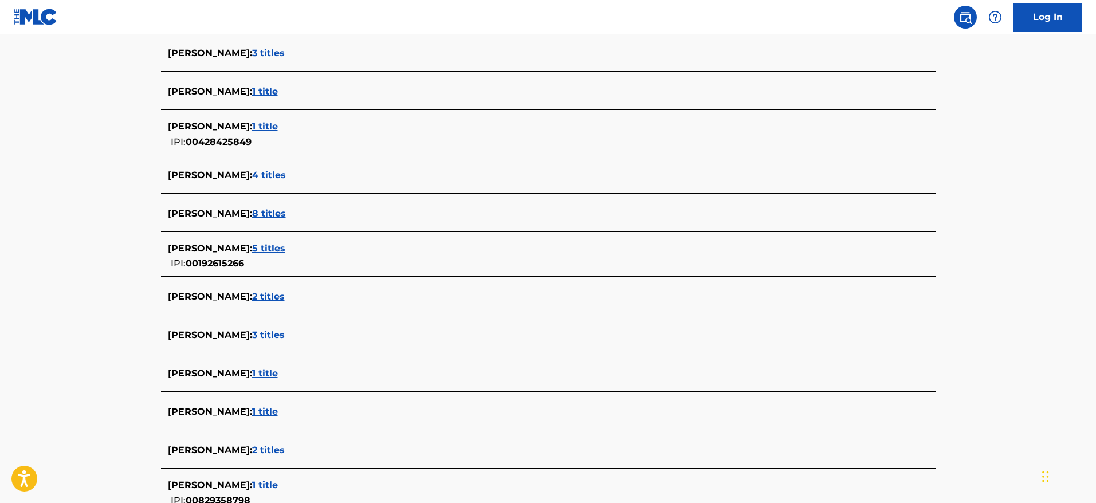
scroll to position [3956, 0]
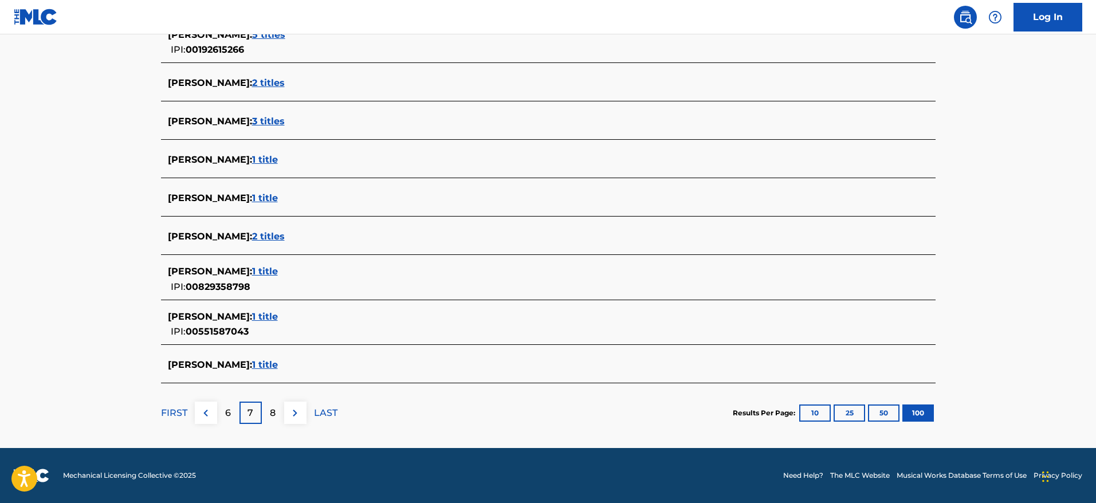
click at [262, 409] on div "8" at bounding box center [273, 413] width 22 height 22
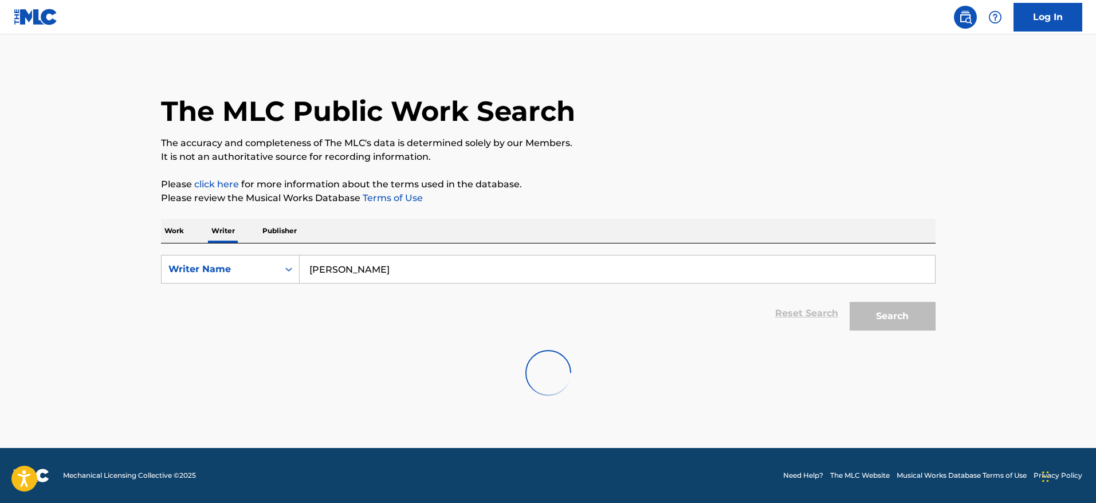
scroll to position [0, 0]
